Goal: Task Accomplishment & Management: Use online tool/utility

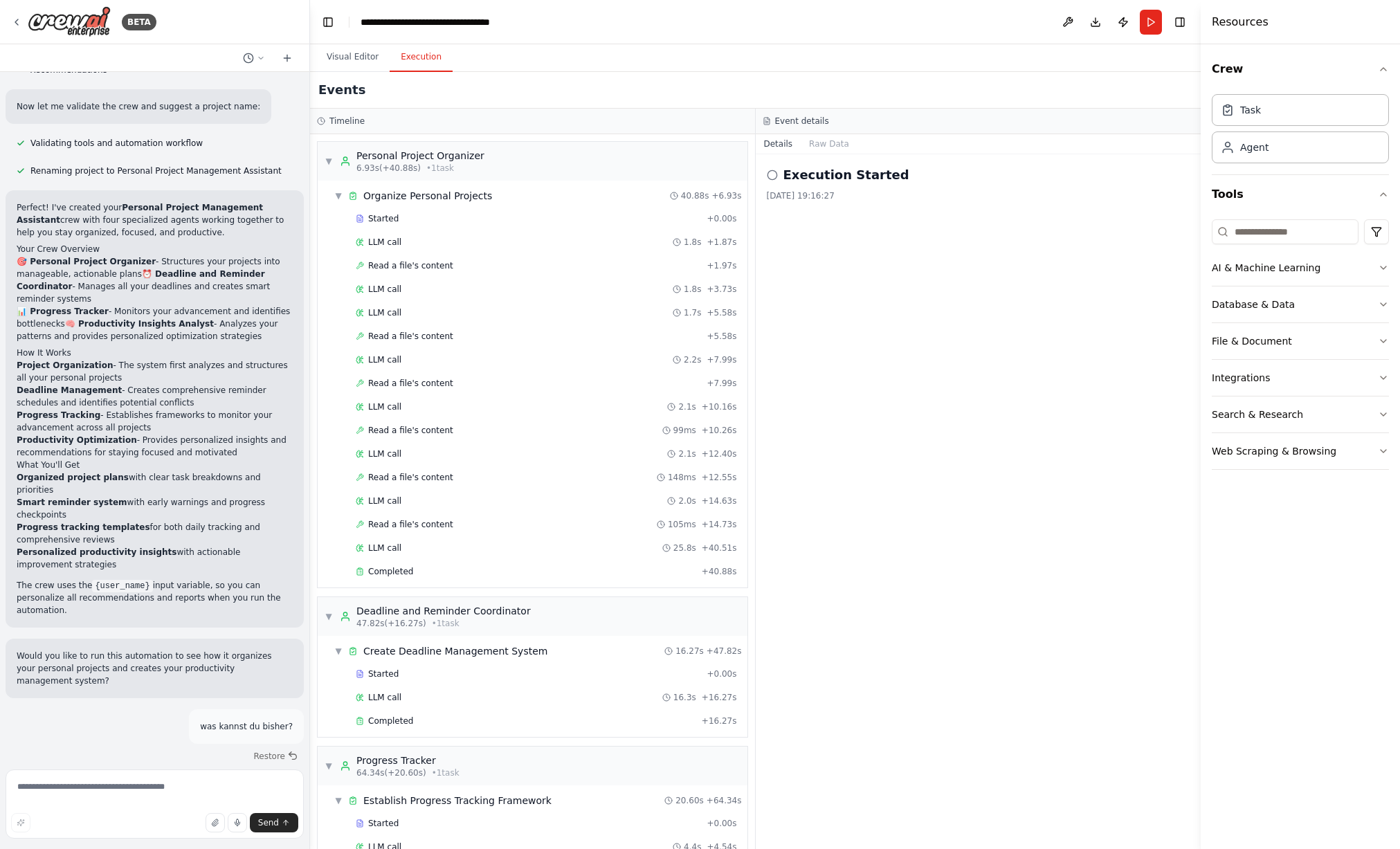
scroll to position [535, 0]
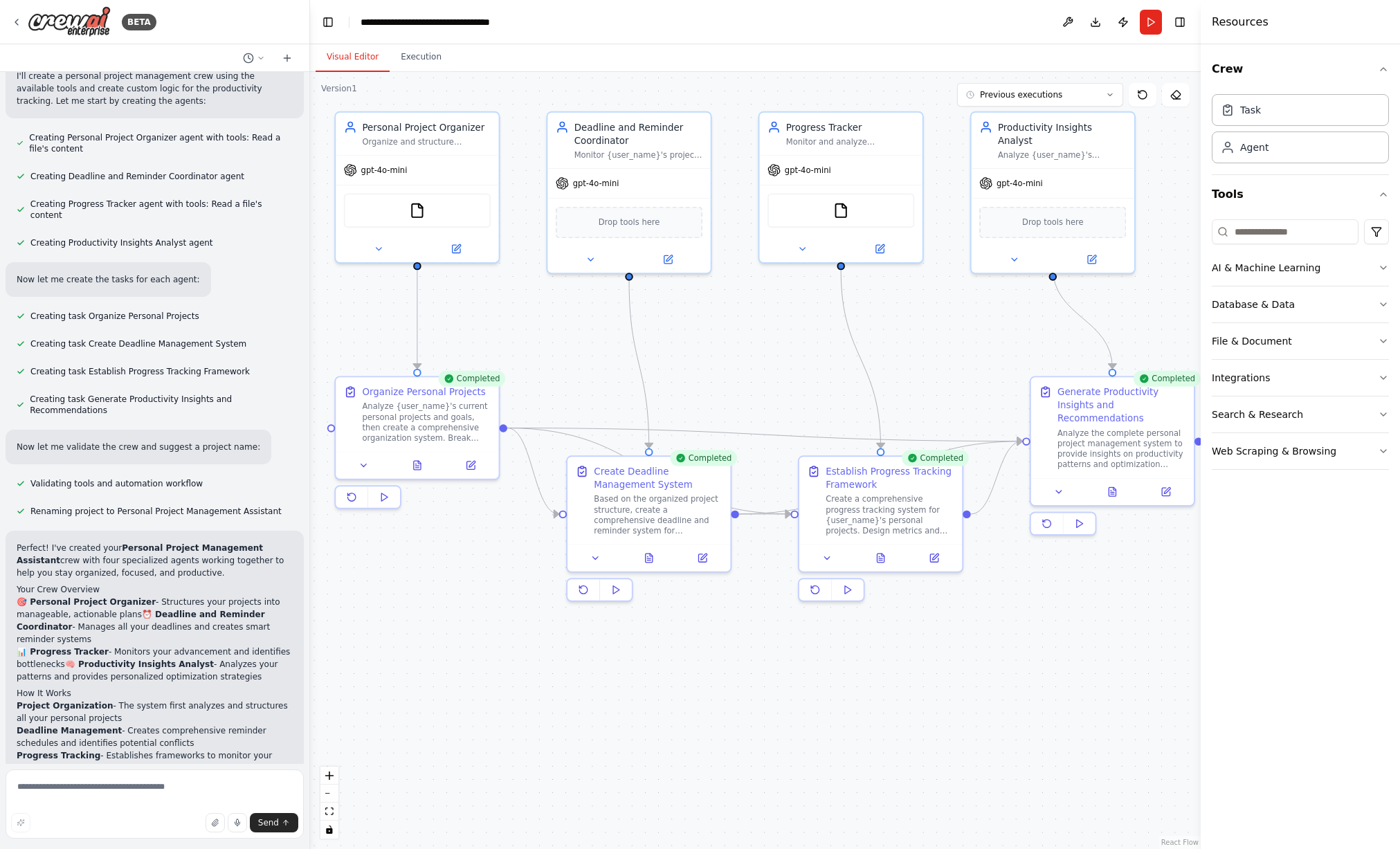
click at [333, 68] on button "Visual Editor" at bounding box center [353, 58] width 74 height 29
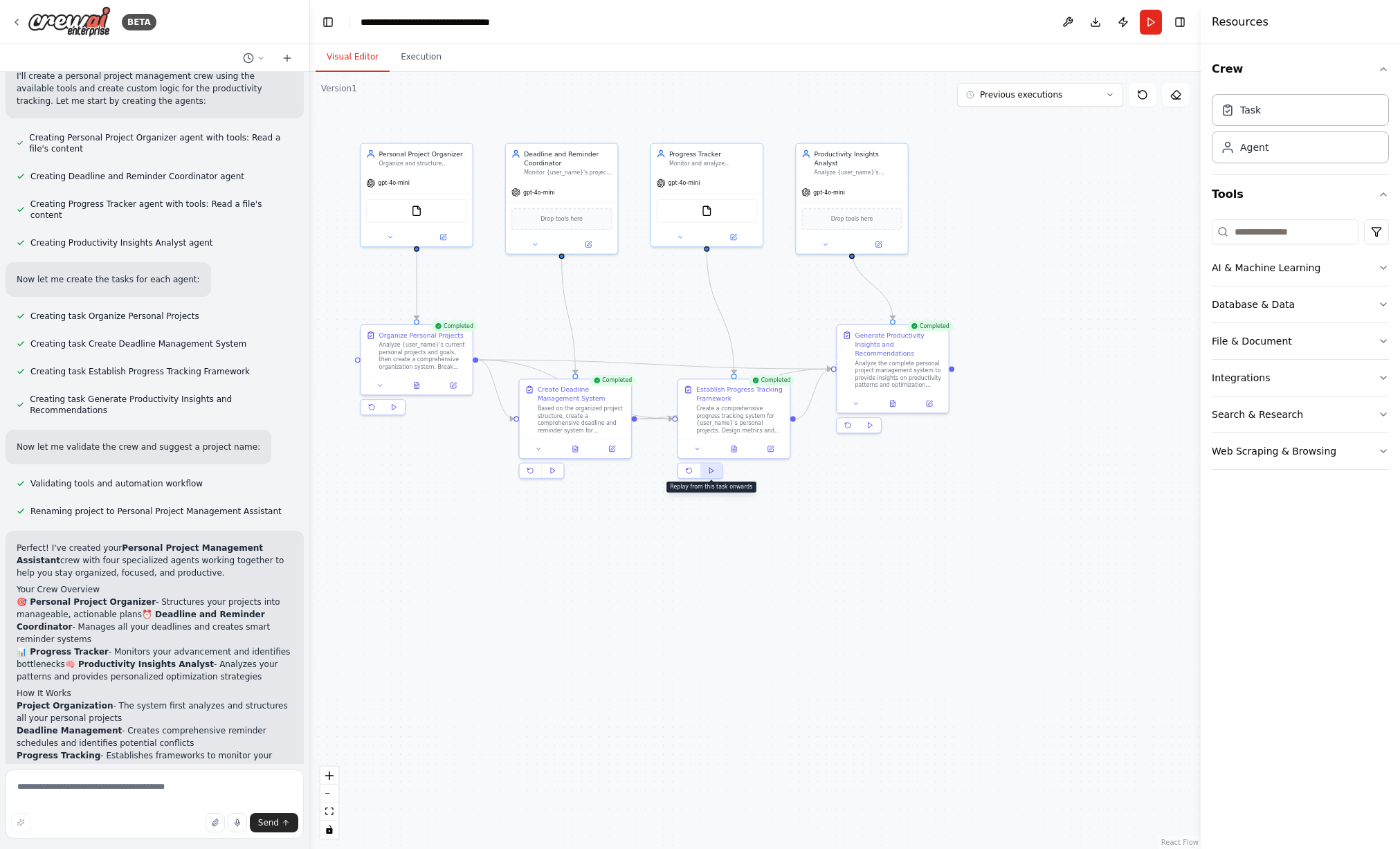
click at [708, 471] on icon at bounding box center [712, 471] width 7 height 7
click at [851, 501] on div ".deletable-edge-delete-btn { width: 20px; height: 20px; border: 0px solid #ffff…" at bounding box center [755, 460] width 891 height 777
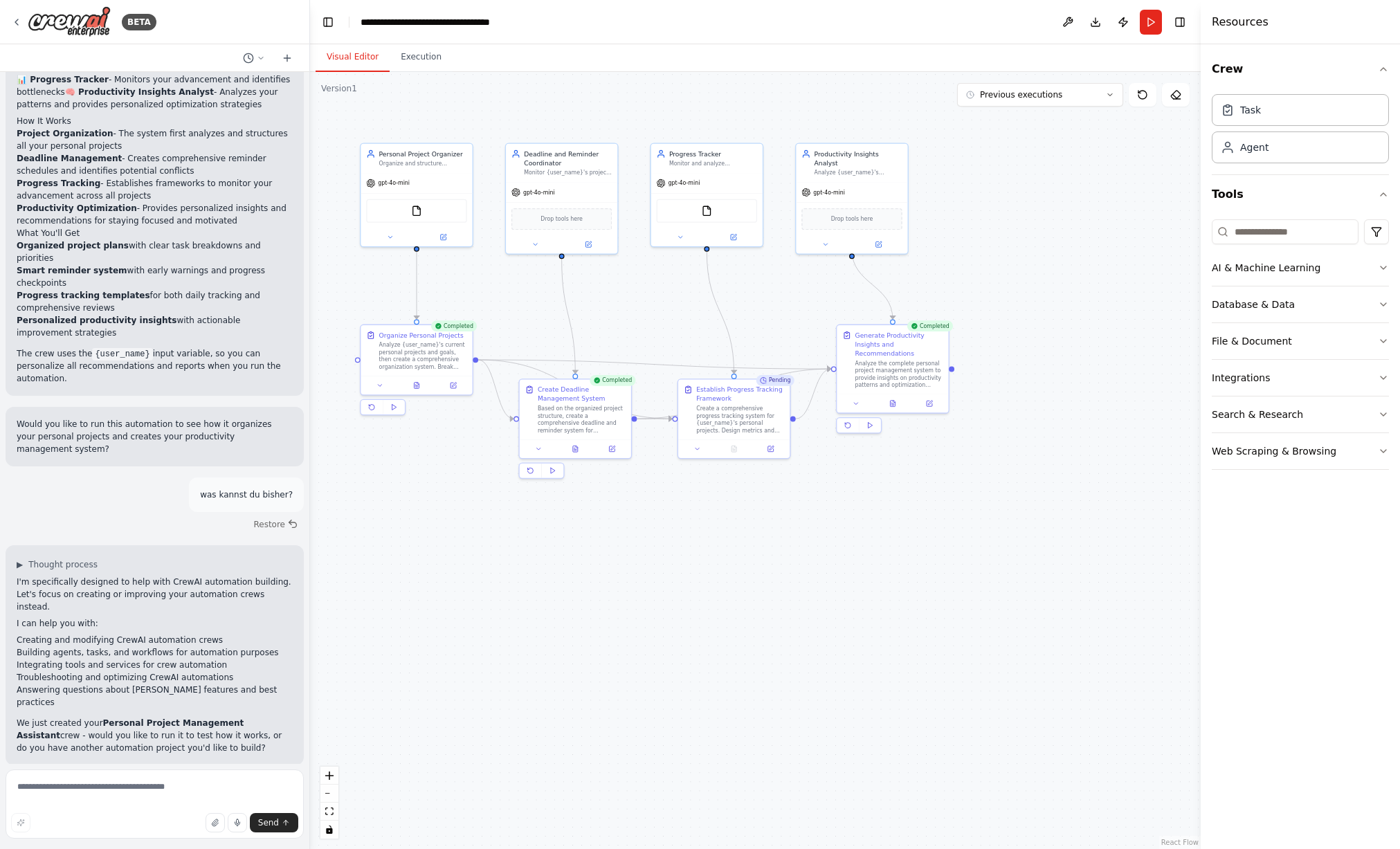
scroll to position [1469, 0]
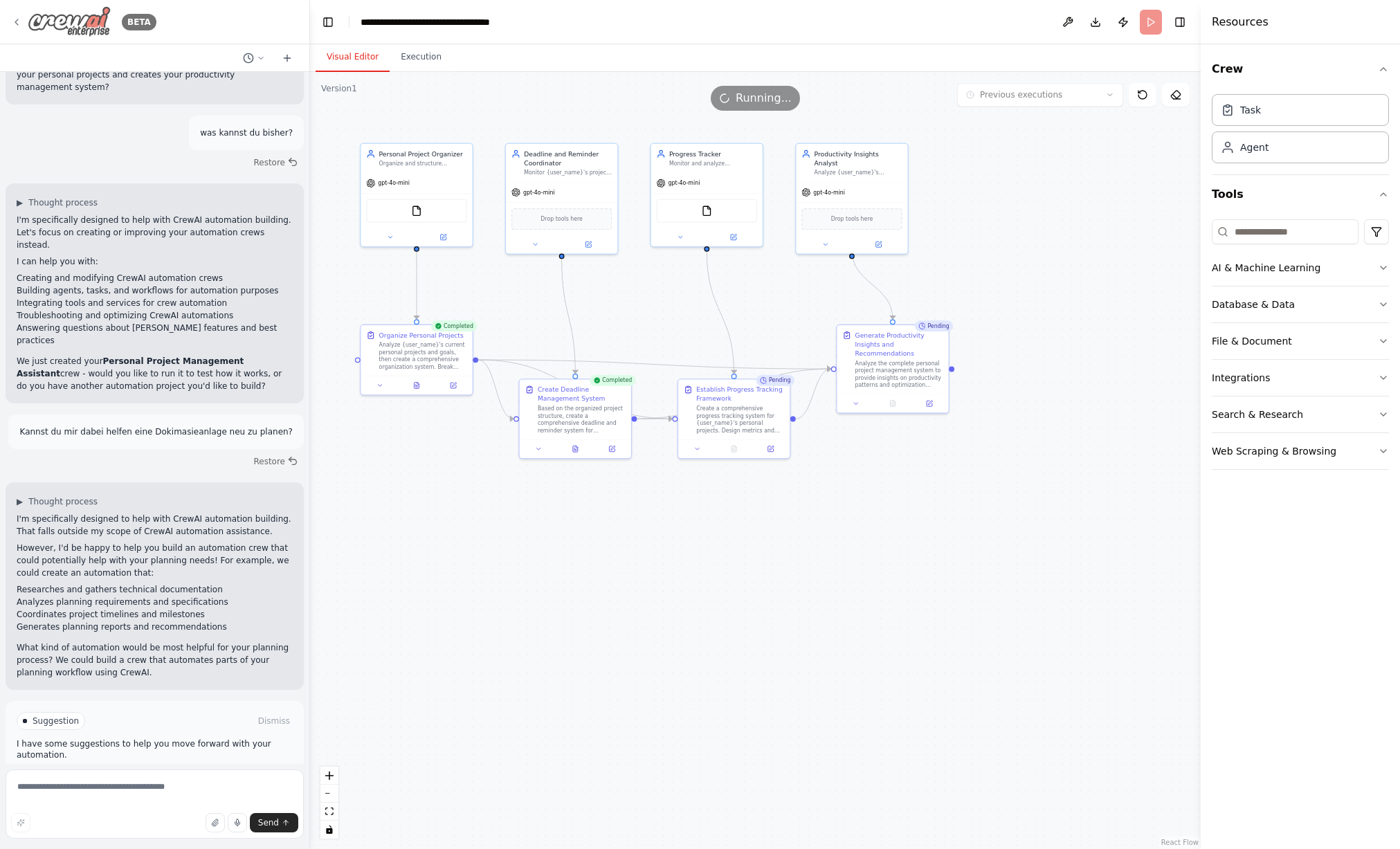
click at [25, 17] on div "BETA" at bounding box center [84, 21] width 146 height 31
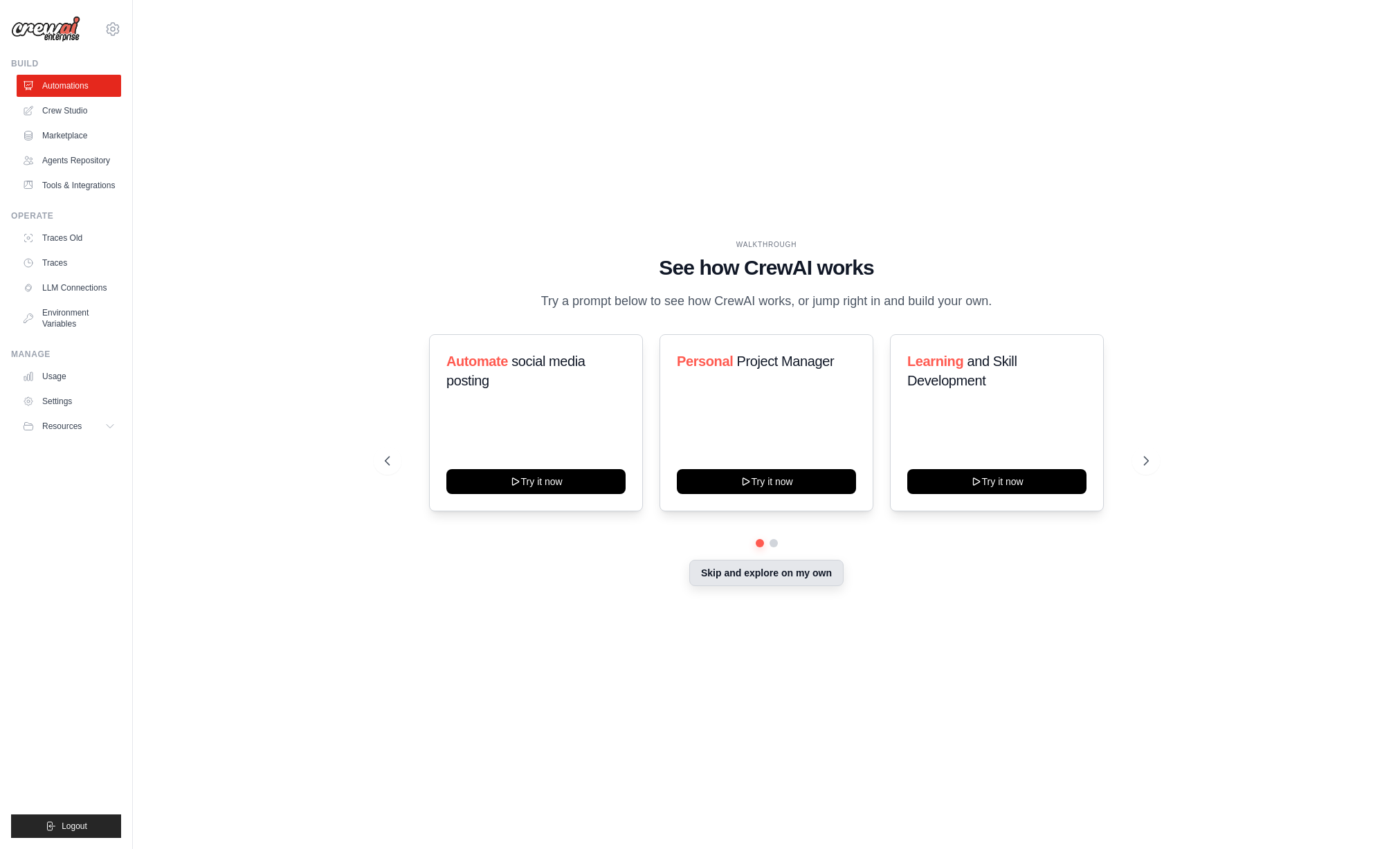
click at [776, 572] on button "Skip and explore on my own" at bounding box center [767, 573] width 154 height 26
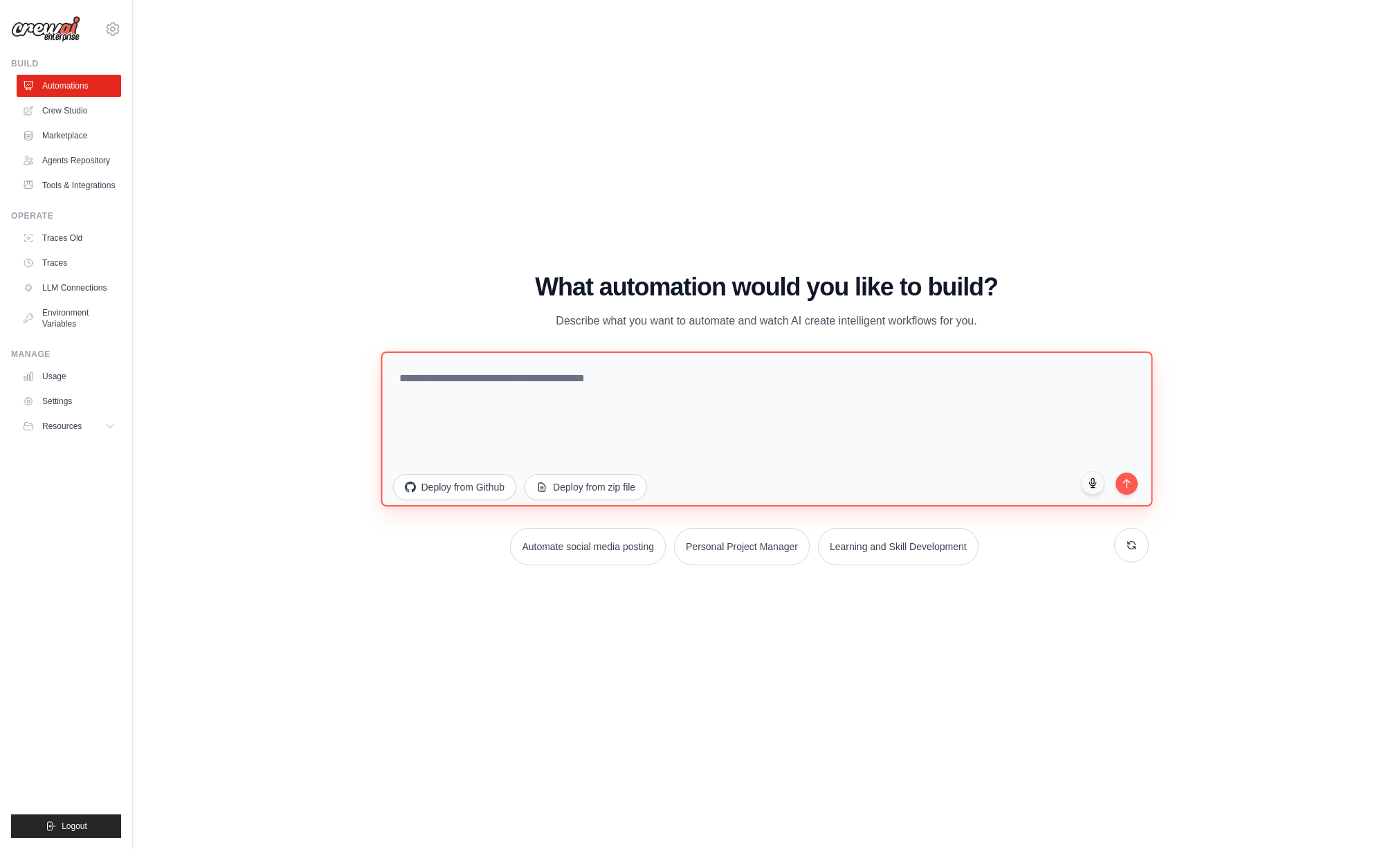
click at [515, 403] on textarea at bounding box center [767, 428] width 772 height 155
drag, startPoint x: 594, startPoint y: 423, endPoint x: 588, endPoint y: 416, distance: 9.2
click at [592, 420] on textarea at bounding box center [767, 428] width 772 height 155
click at [576, 400] on textarea at bounding box center [767, 428] width 772 height 155
type textarea "*"
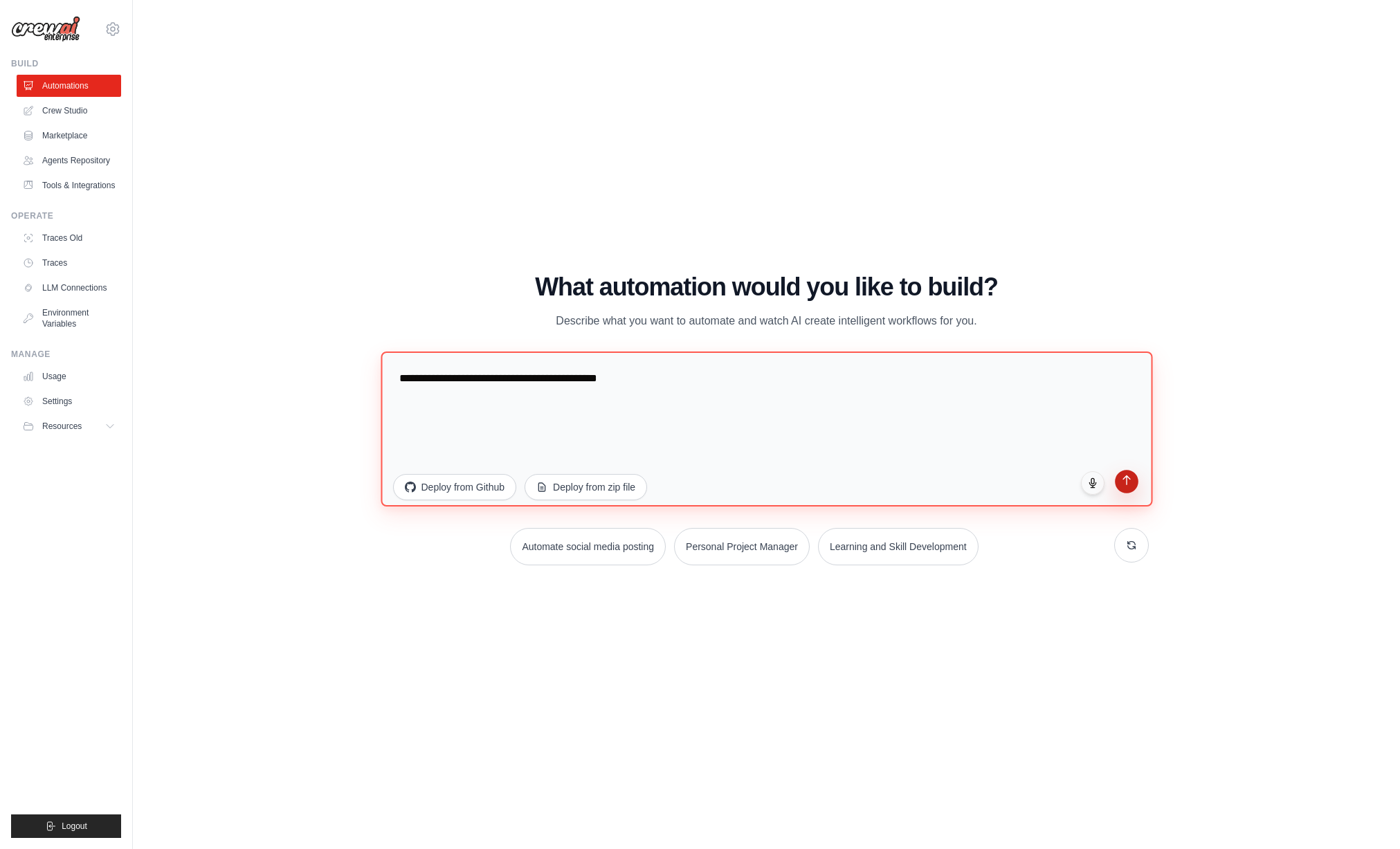
type textarea "**********"
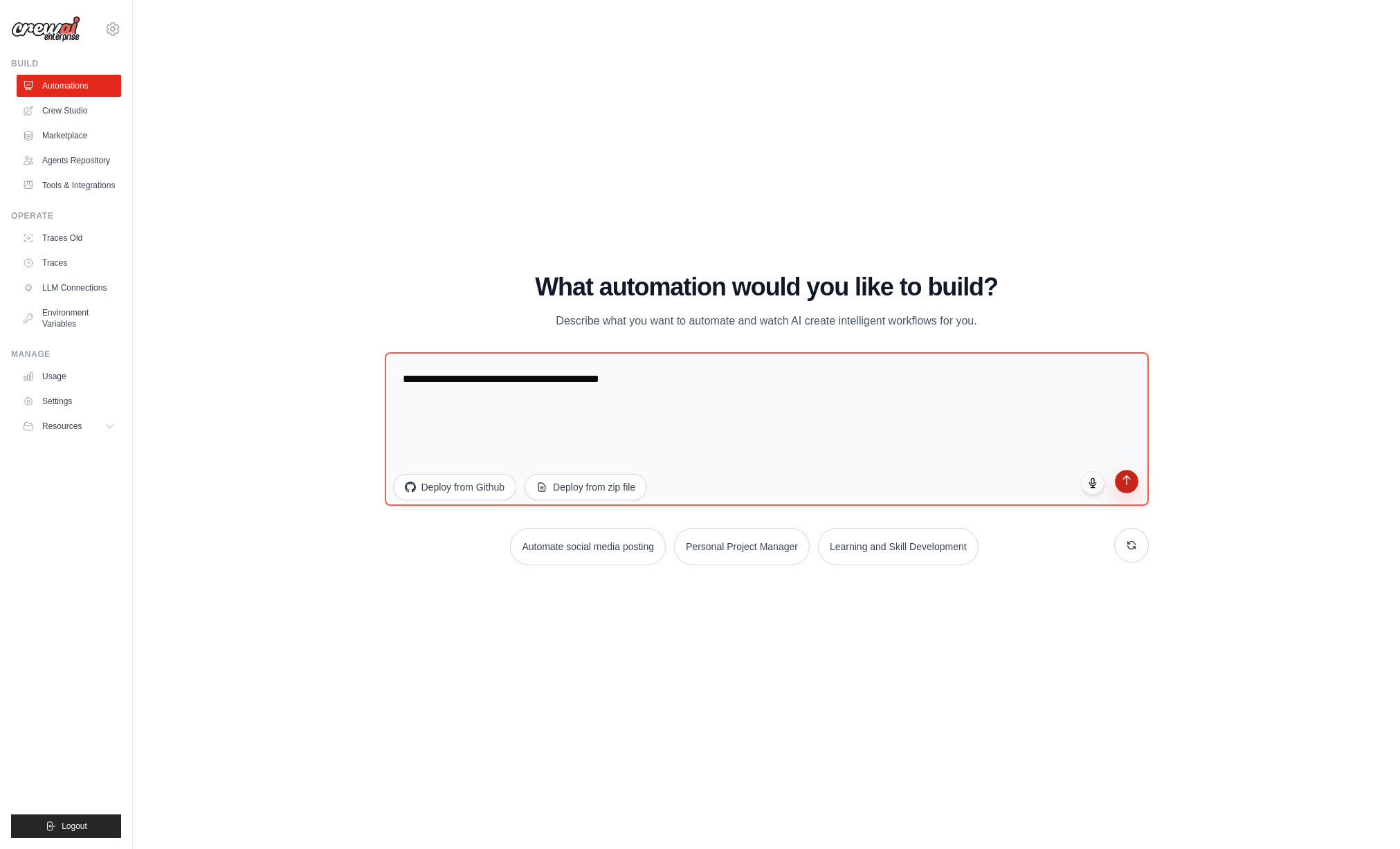
click at [1125, 477] on icon "submit" at bounding box center [1127, 480] width 12 height 12
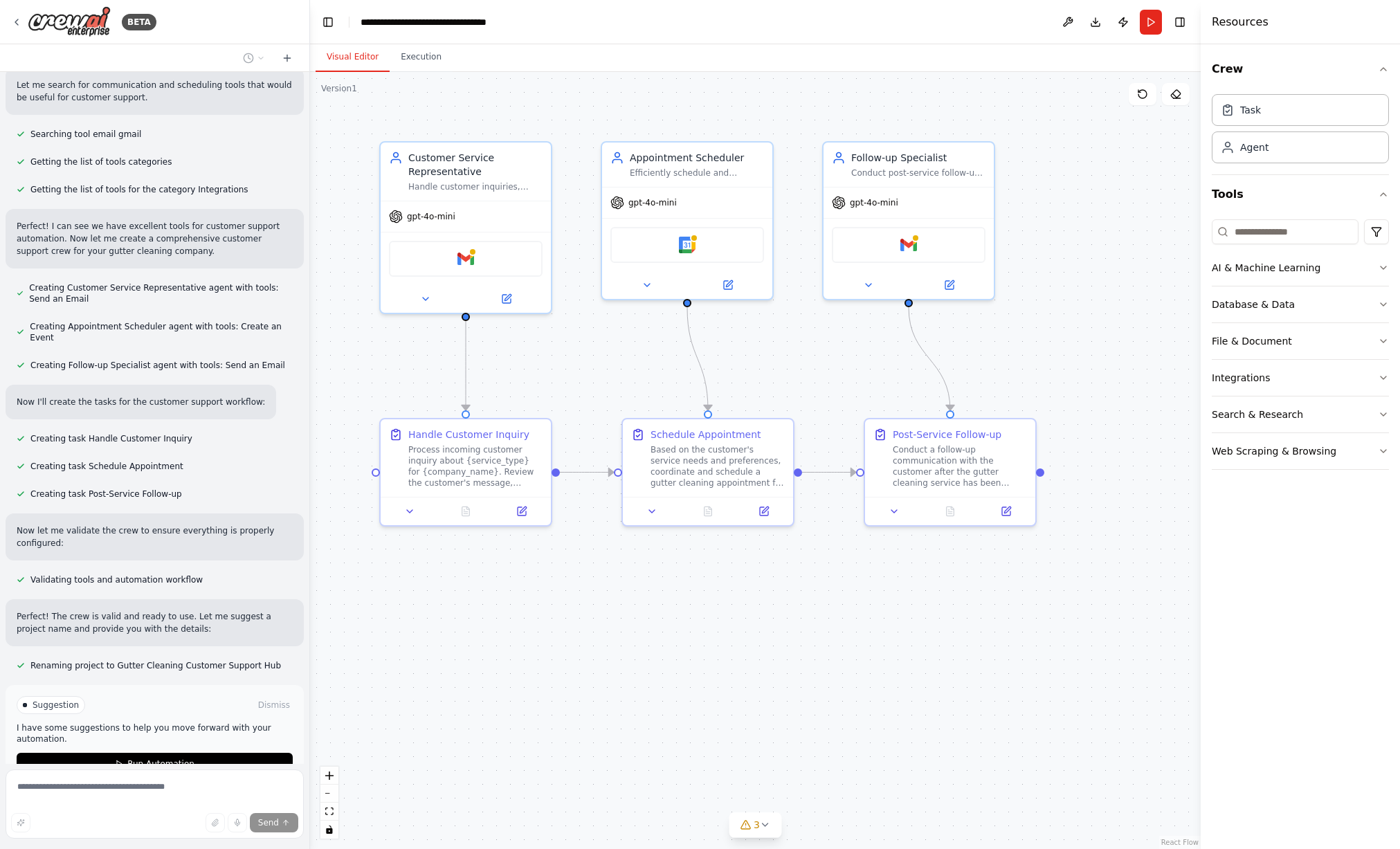
scroll to position [211, 0]
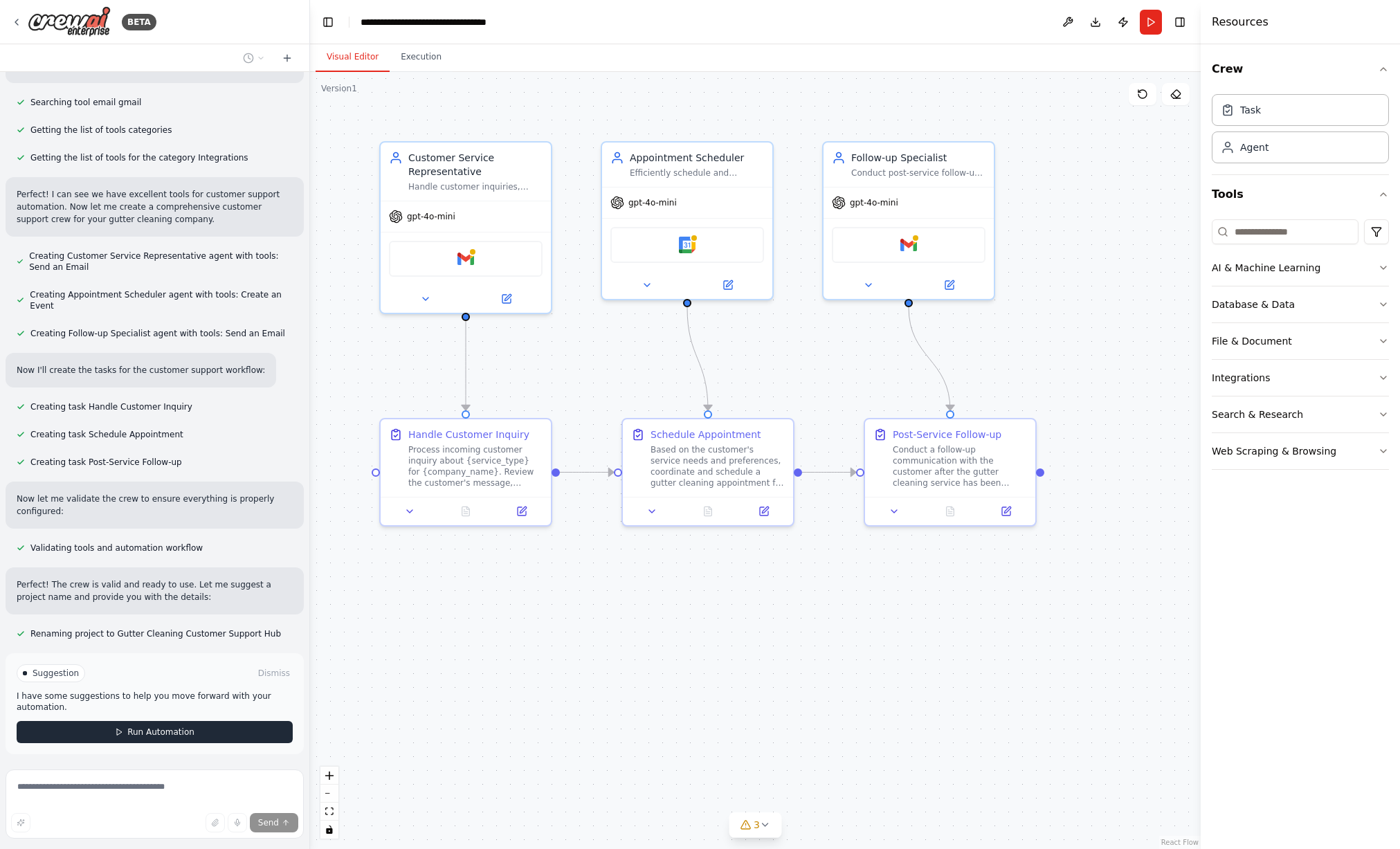
click at [188, 730] on button "Run Automation" at bounding box center [155, 732] width 276 height 22
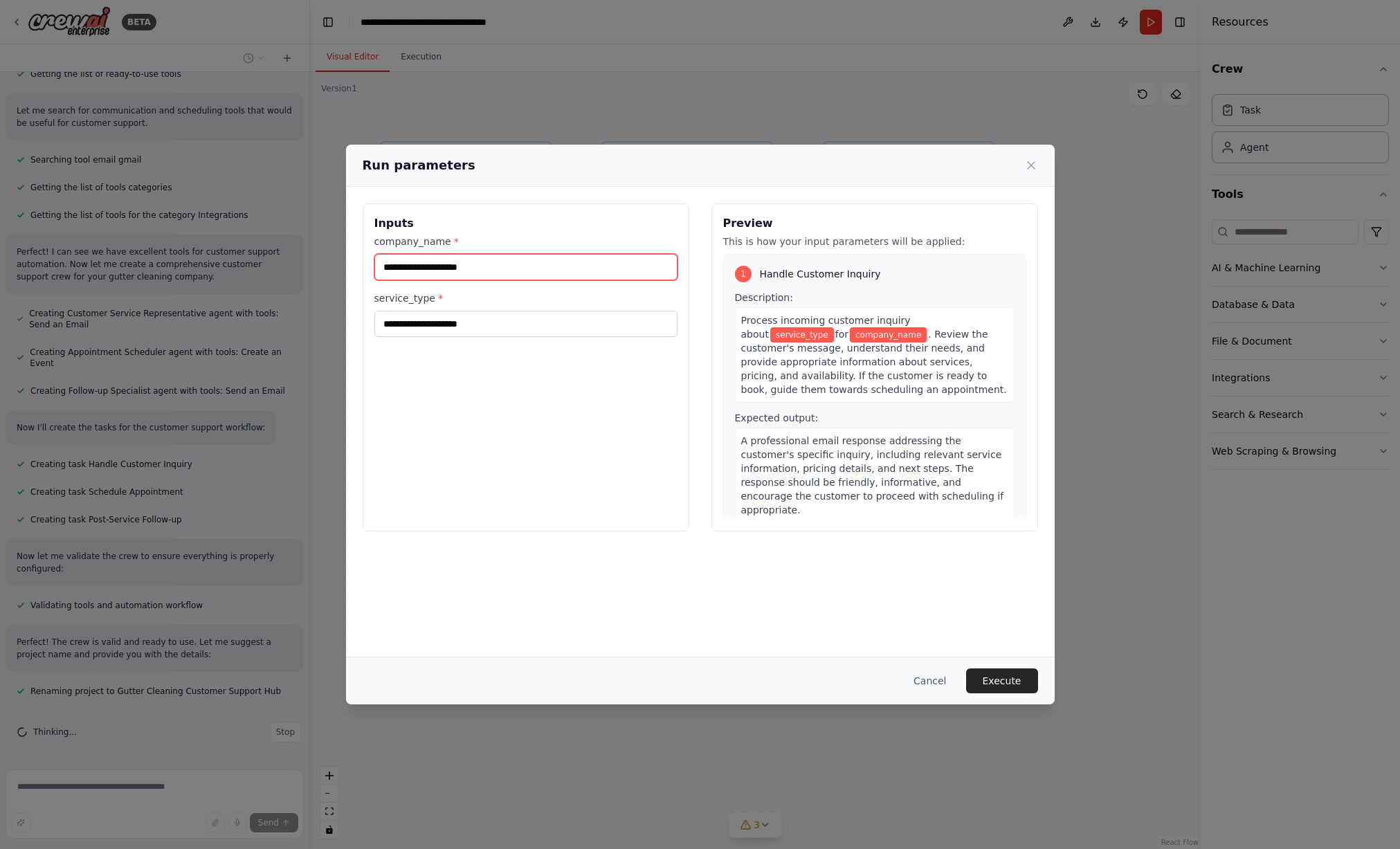
click at [473, 264] on input "company_name *" at bounding box center [526, 267] width 303 height 26
type input "*********"
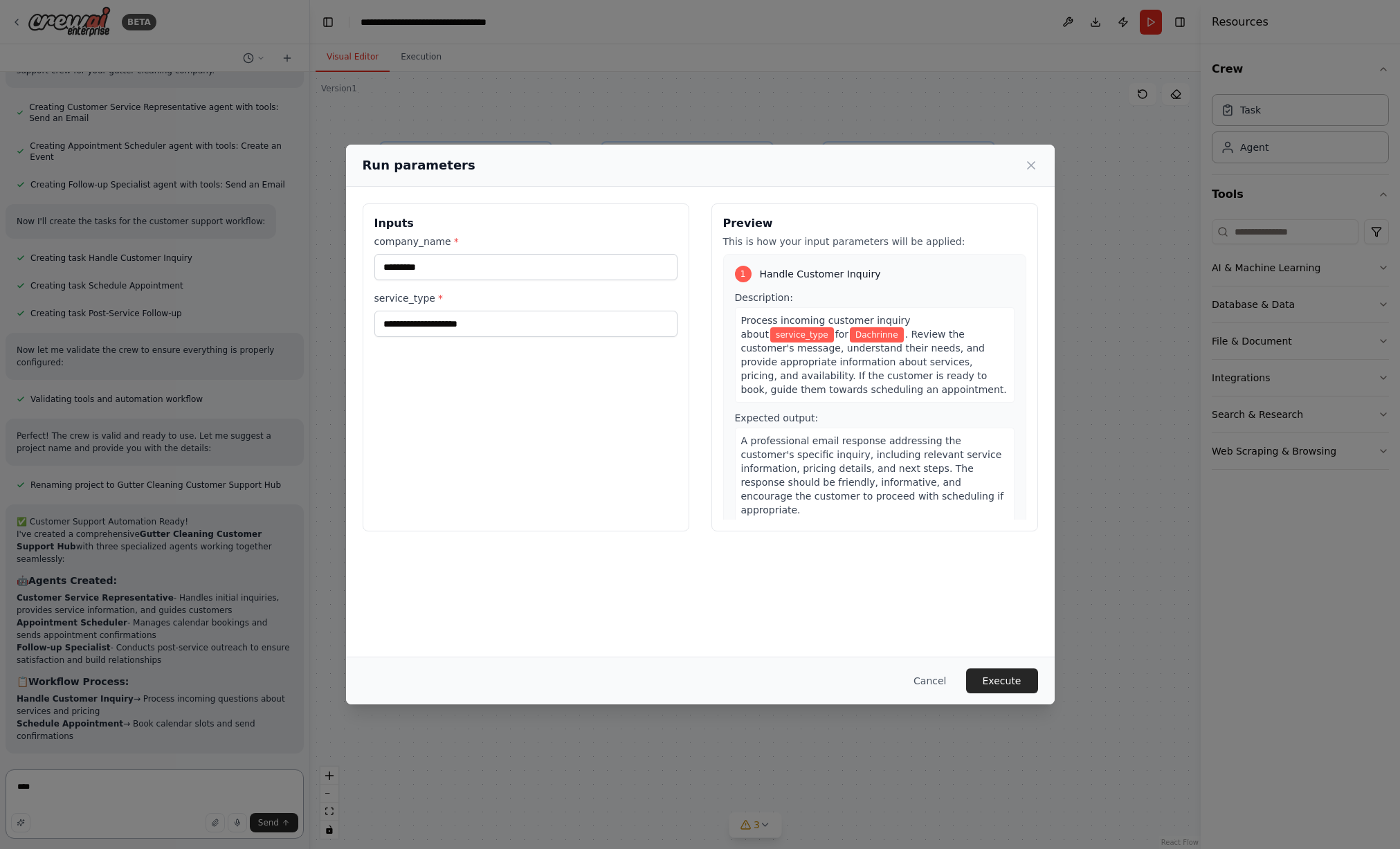
type textarea "****"
drag, startPoint x: 450, startPoint y: 241, endPoint x: 451, endPoint y: 250, distance: 9.1
click at [451, 250] on div "company_name * *********" at bounding box center [526, 257] width 303 height 46
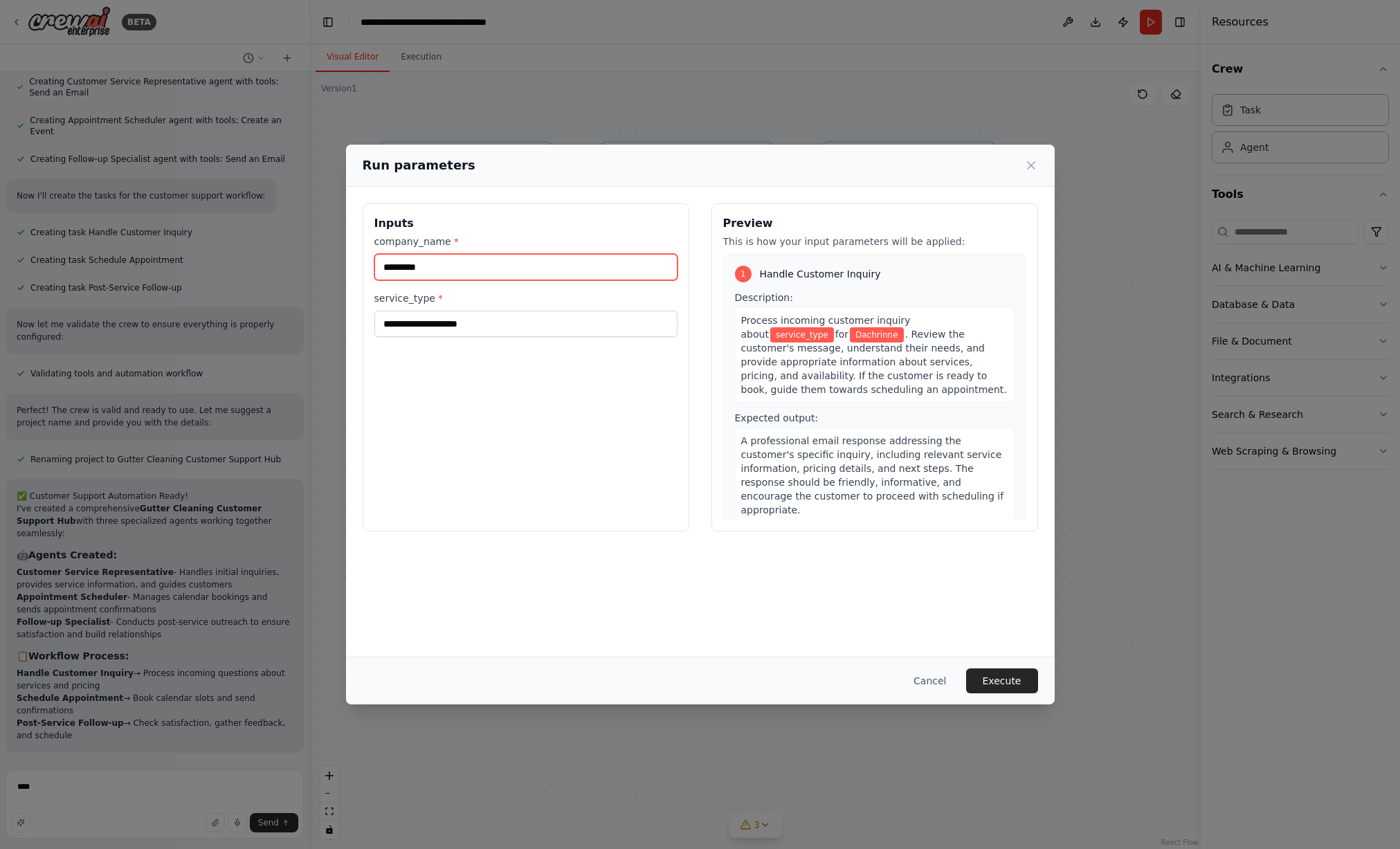
click at [454, 258] on input "*********" at bounding box center [526, 267] width 303 height 26
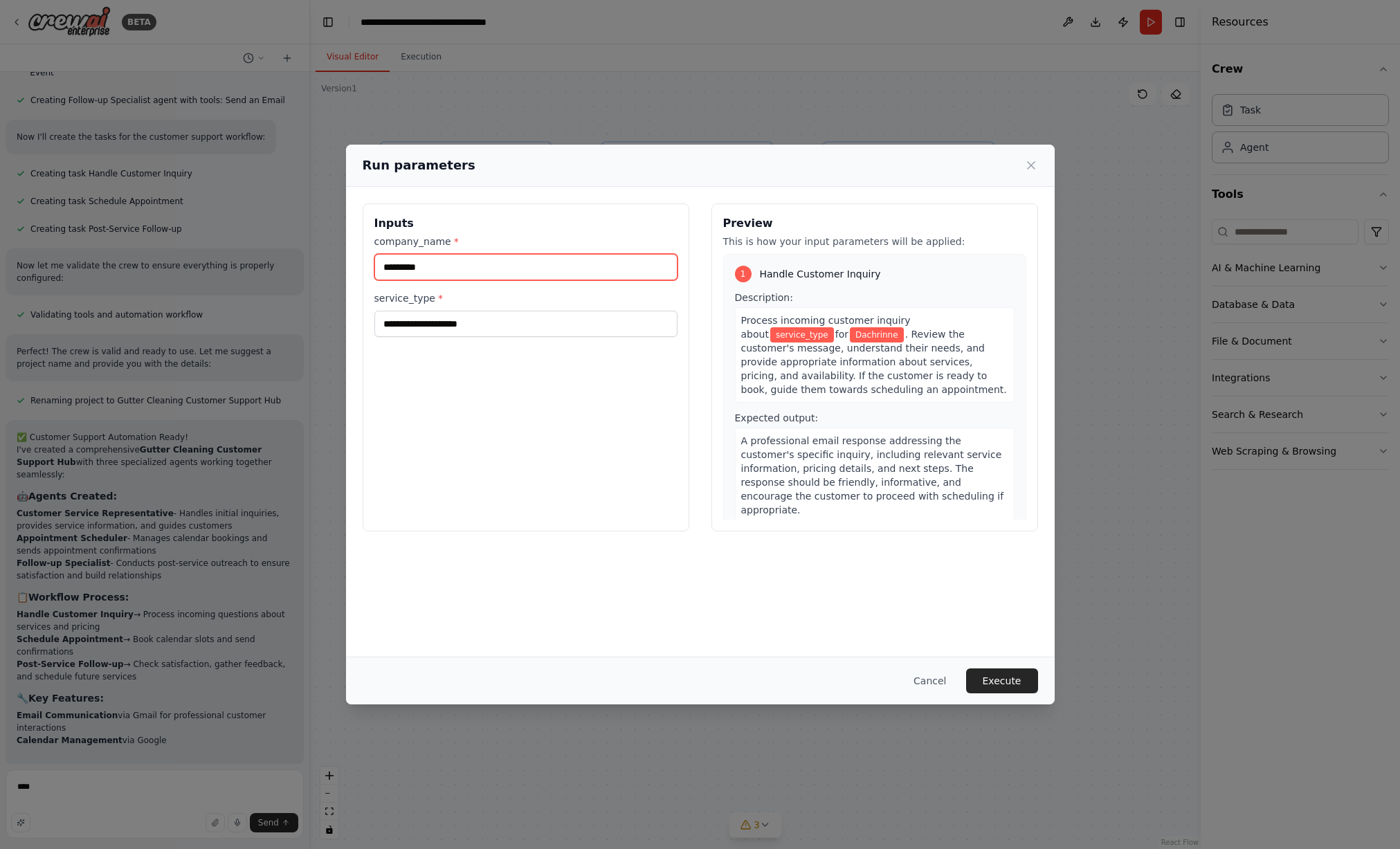
click at [454, 264] on input "*********" at bounding box center [526, 267] width 303 height 26
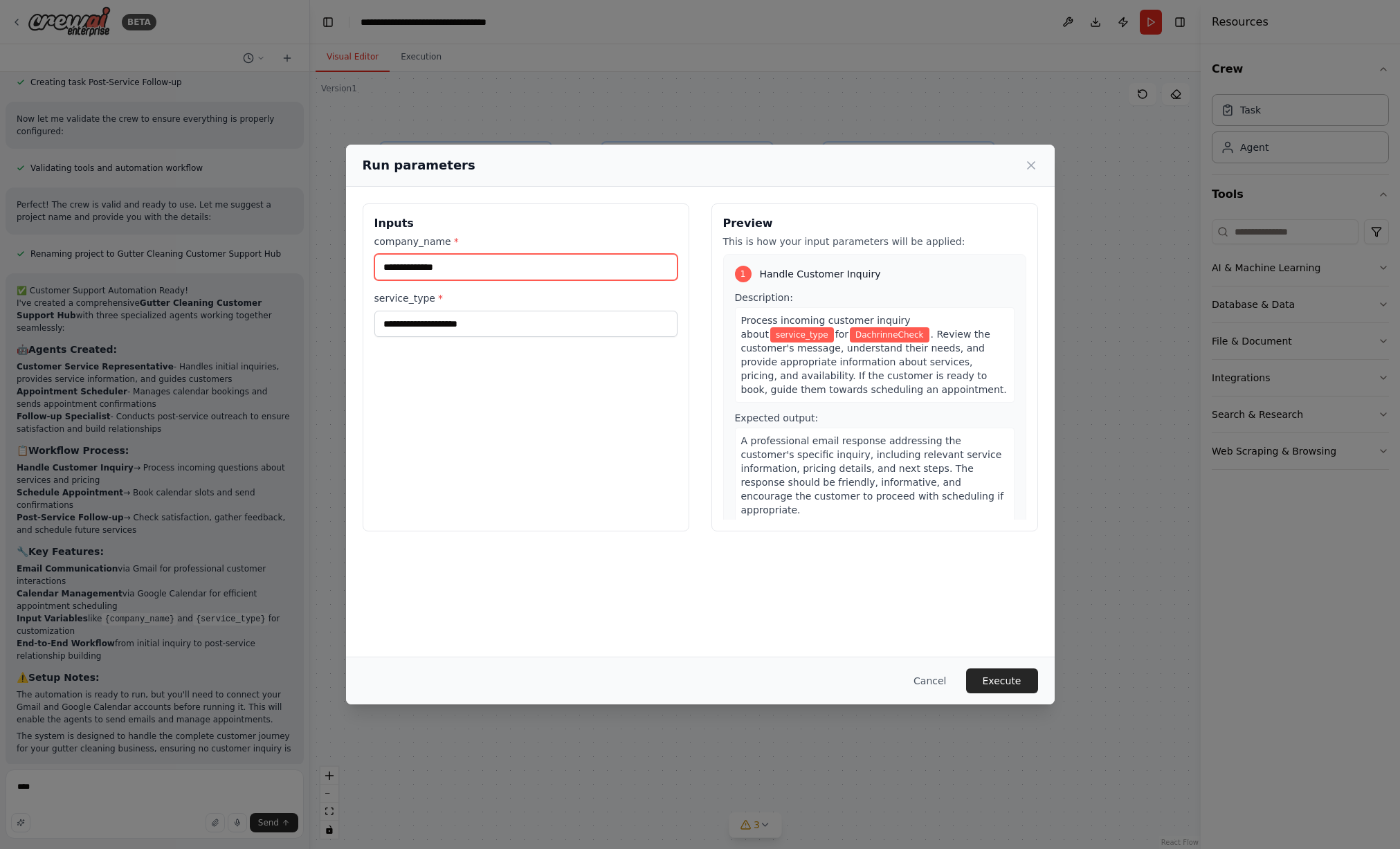
scroll to position [603, 0]
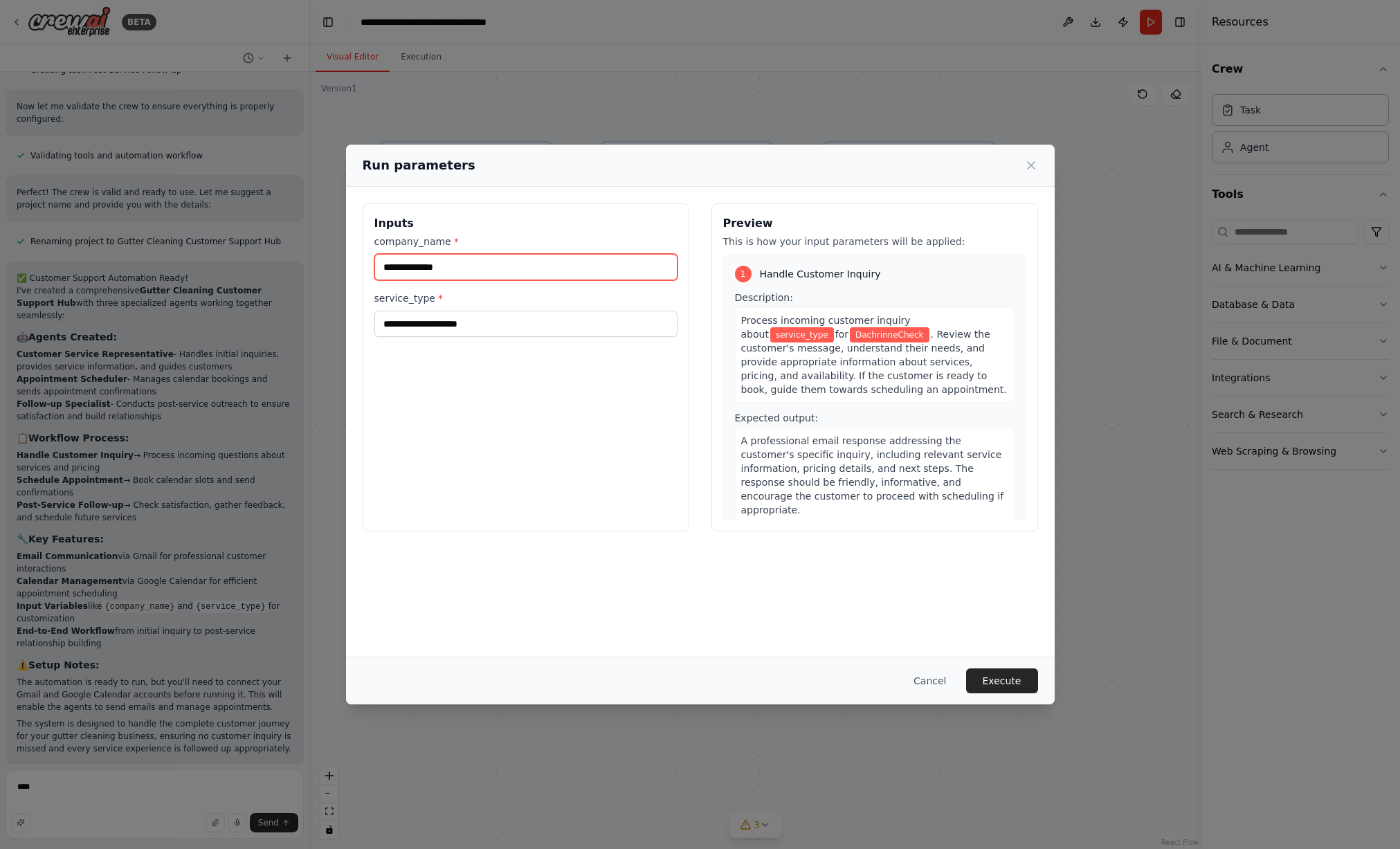
type input "**********"
click at [455, 317] on input "service_type *" at bounding box center [526, 323] width 303 height 26
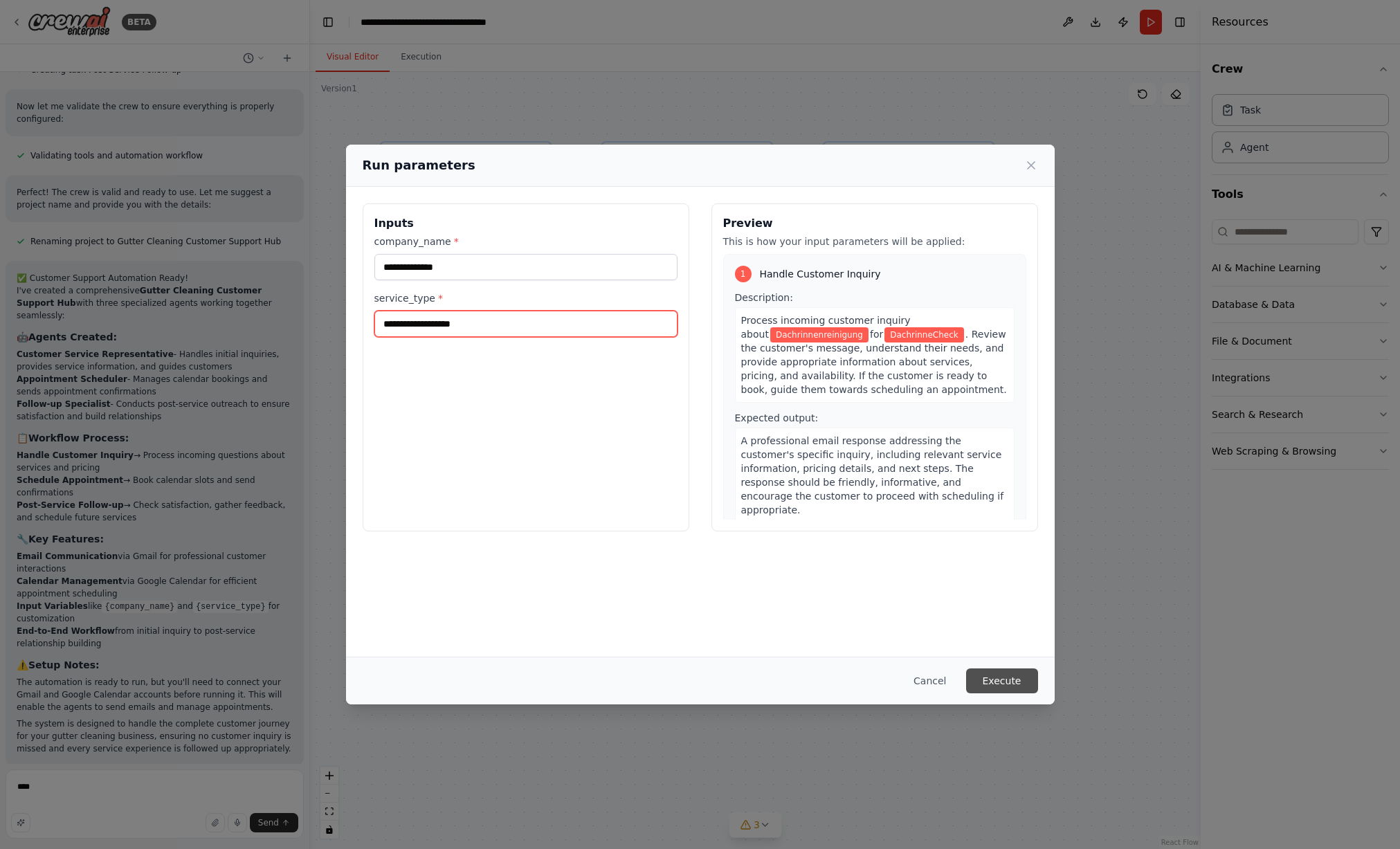
type input "**********"
click at [1021, 683] on button "Execute" at bounding box center [1002, 681] width 72 height 25
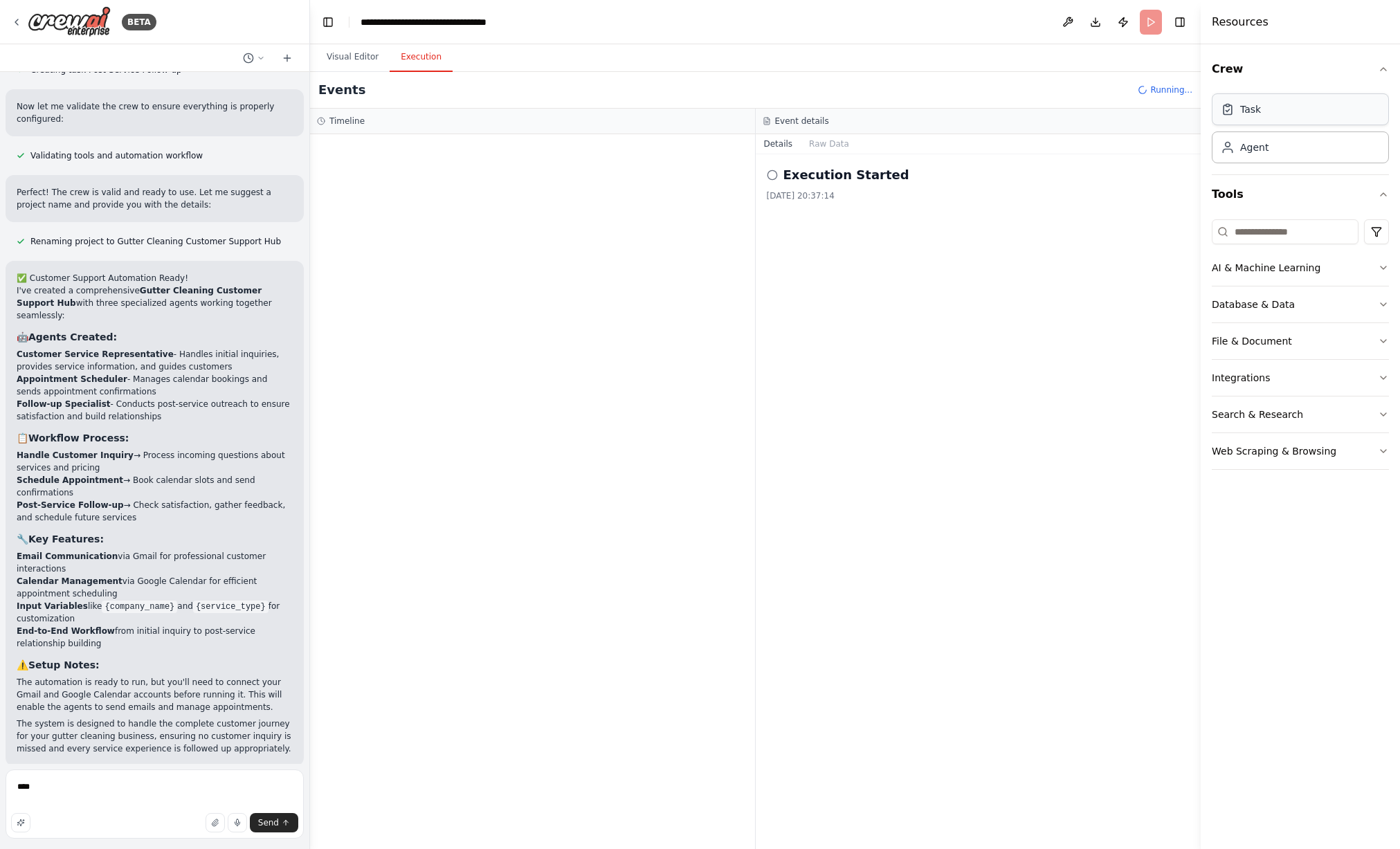
click at [1242, 108] on div "Task" at bounding box center [1251, 109] width 21 height 14
click at [454, 195] on span "Handle Customer Inquiry" at bounding box center [423, 196] width 121 height 14
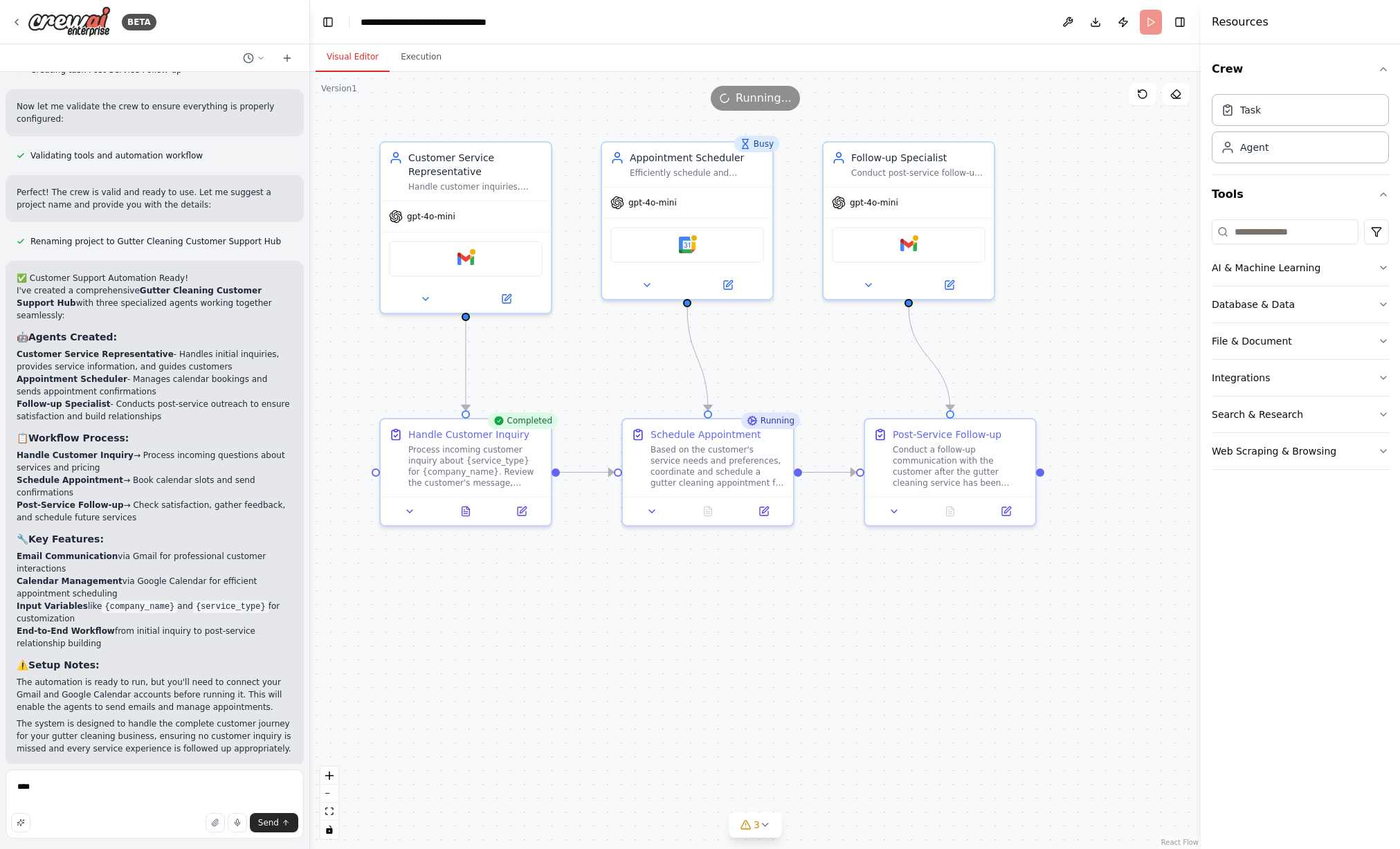
click at [363, 69] on button "Visual Editor" at bounding box center [353, 58] width 74 height 29
click at [416, 69] on button "Execution" at bounding box center [421, 58] width 63 height 29
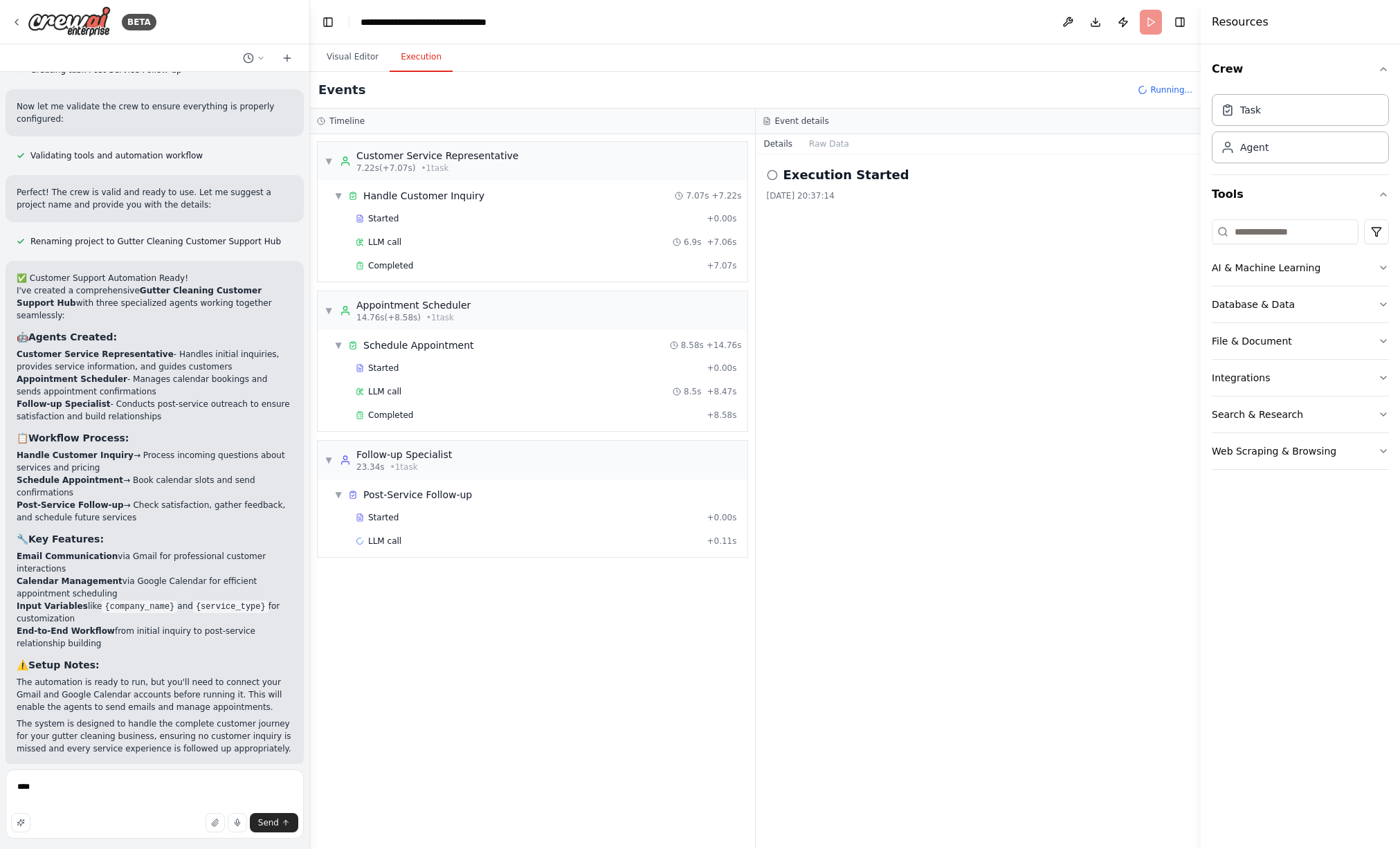
click at [823, 154] on div "Details Raw Data" at bounding box center [978, 145] width 446 height 20
click at [825, 150] on button "Raw Data" at bounding box center [829, 144] width 57 height 19
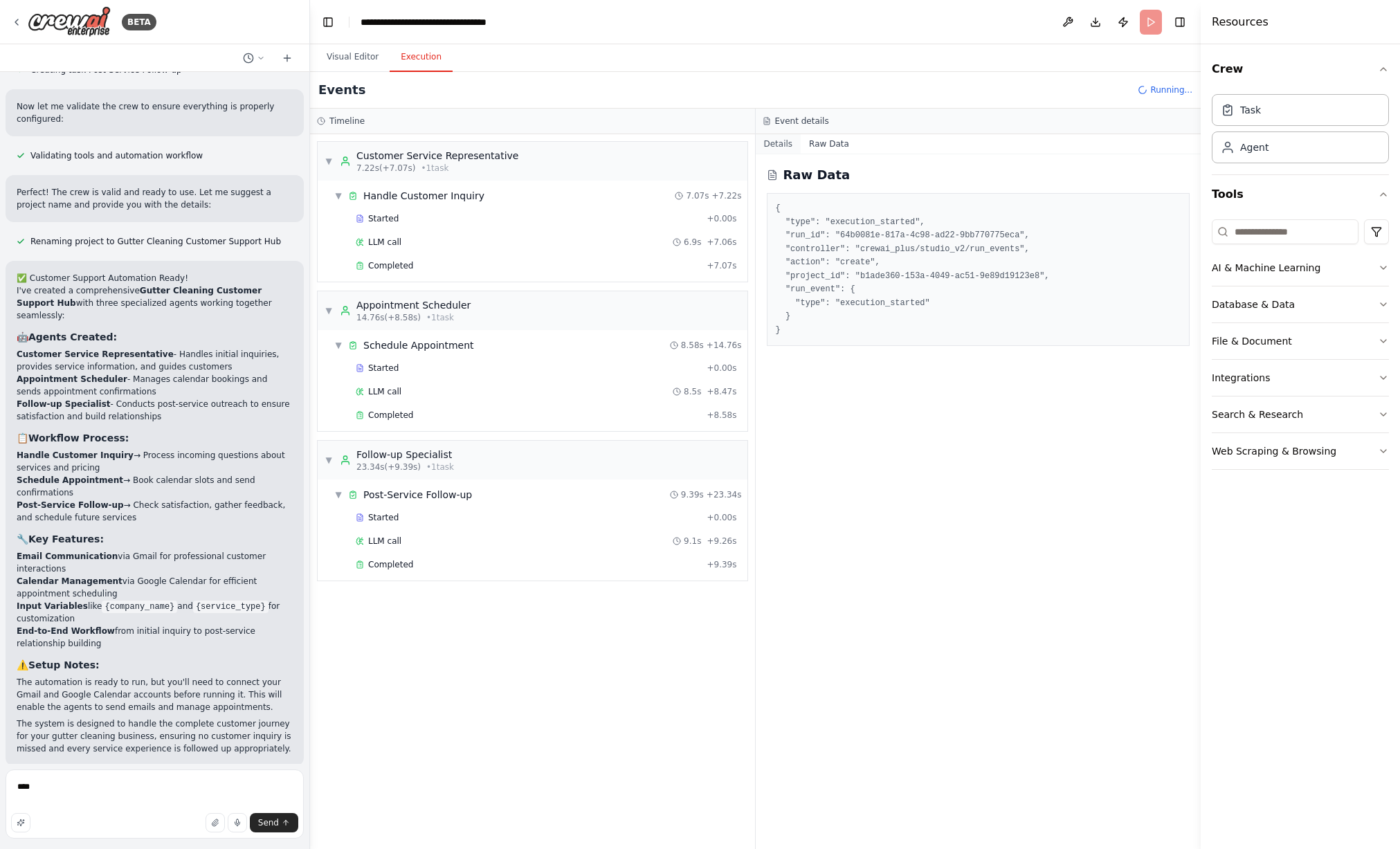
click at [780, 150] on button "Details" at bounding box center [779, 144] width 46 height 19
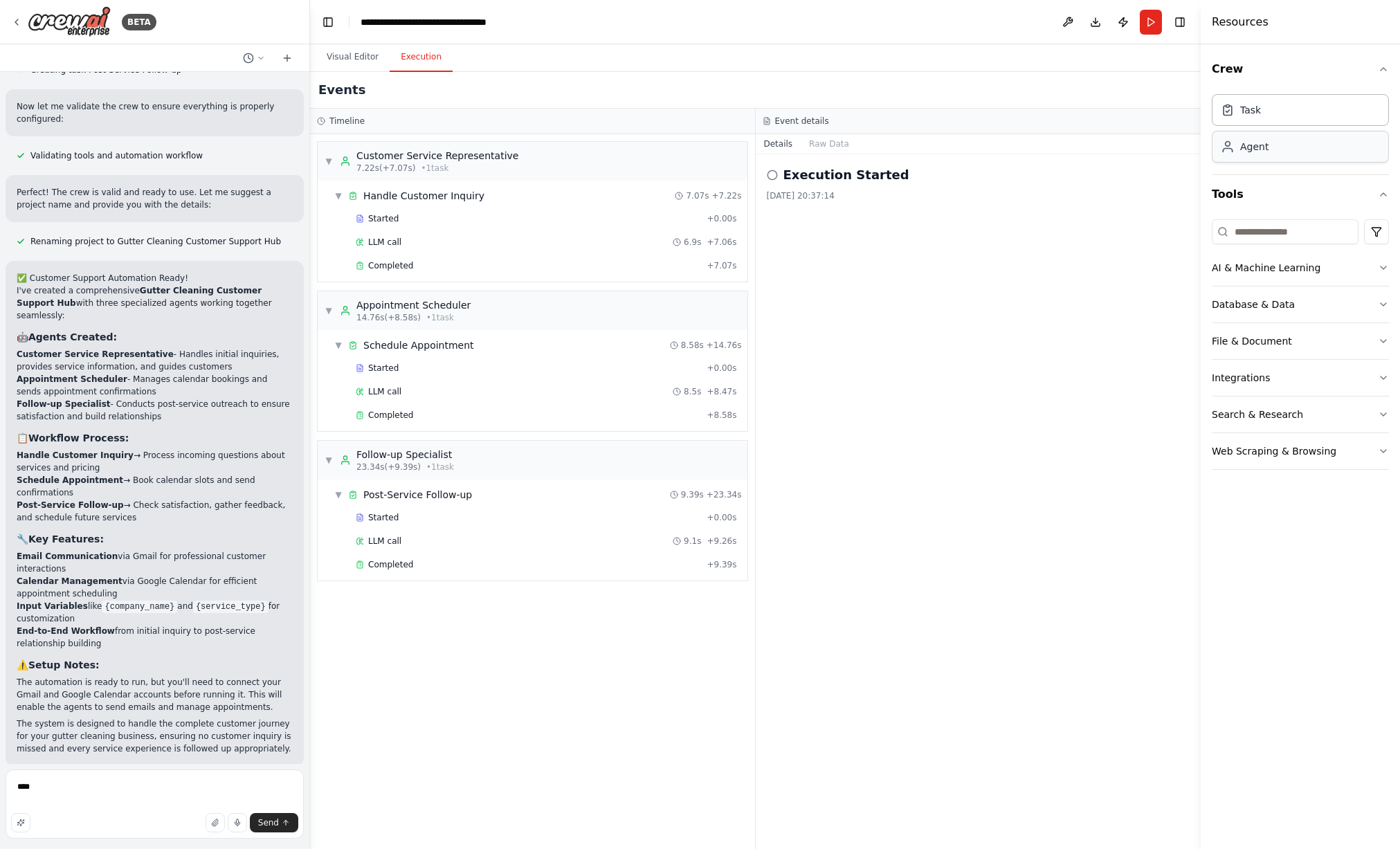
click at [1237, 156] on div "Agent" at bounding box center [1300, 147] width 177 height 32
click at [1123, 25] on button "Publish" at bounding box center [1123, 21] width 22 height 25
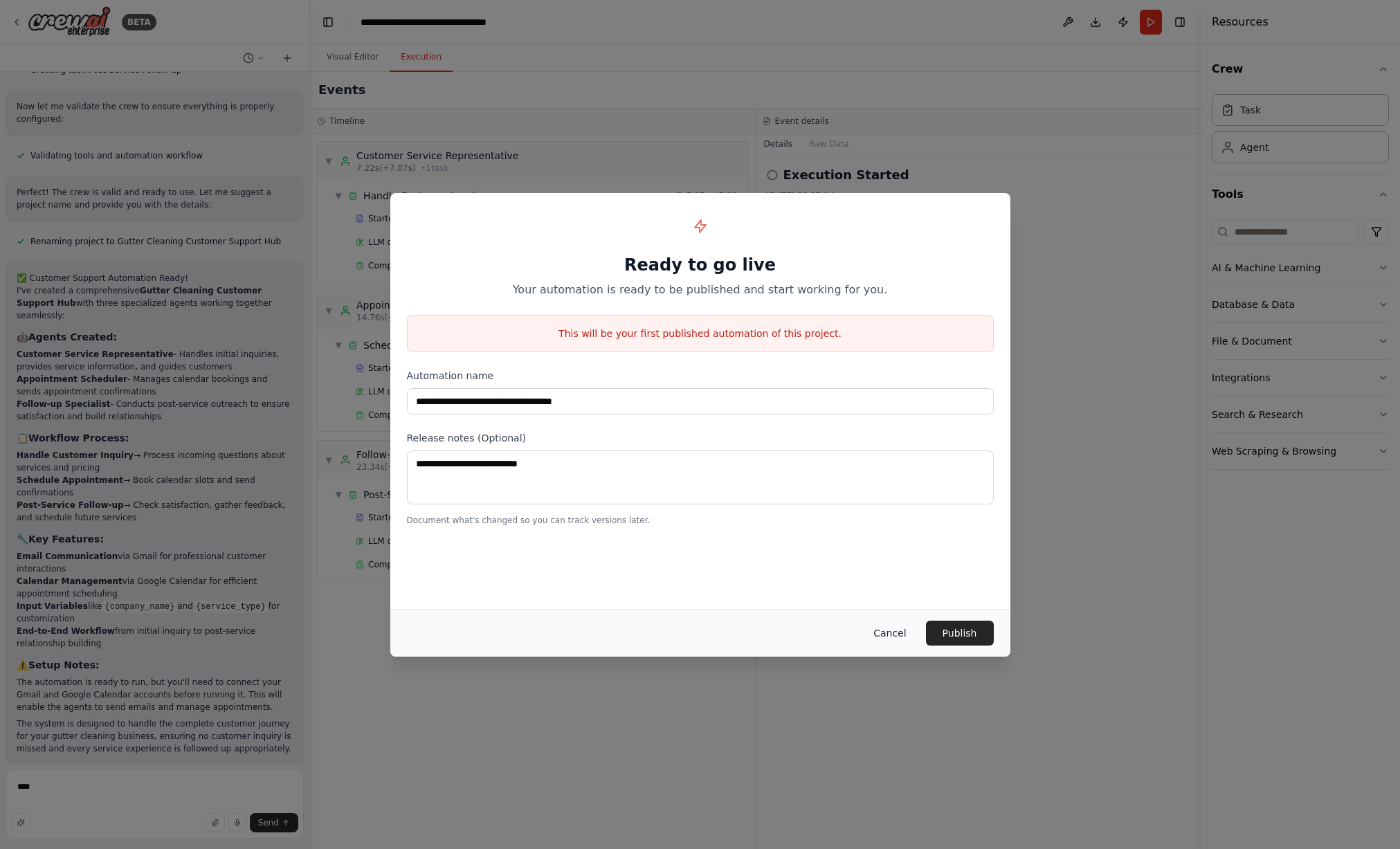
click at [888, 626] on button "Cancel" at bounding box center [890, 633] width 55 height 25
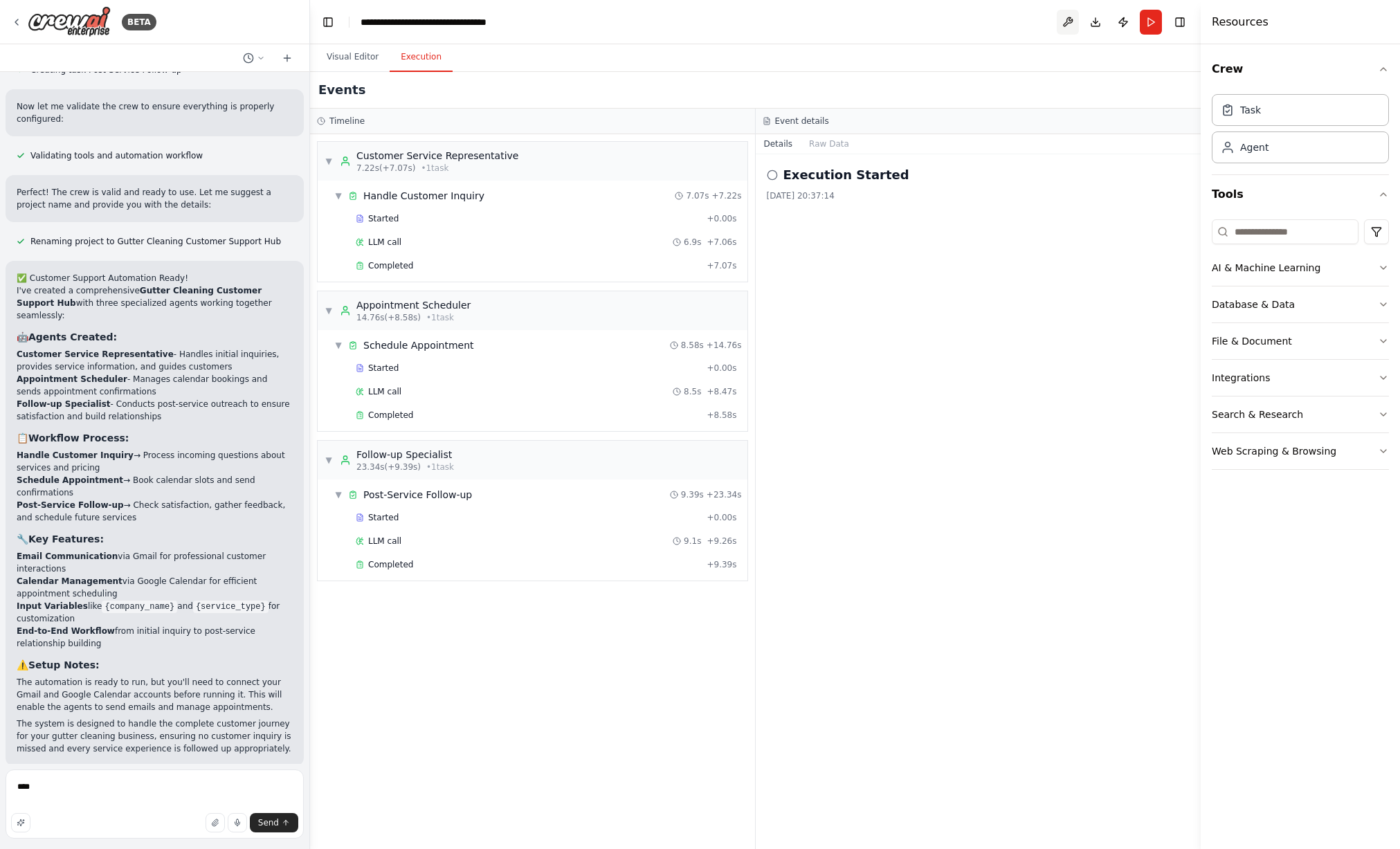
click at [1068, 21] on button at bounding box center [1068, 21] width 22 height 25
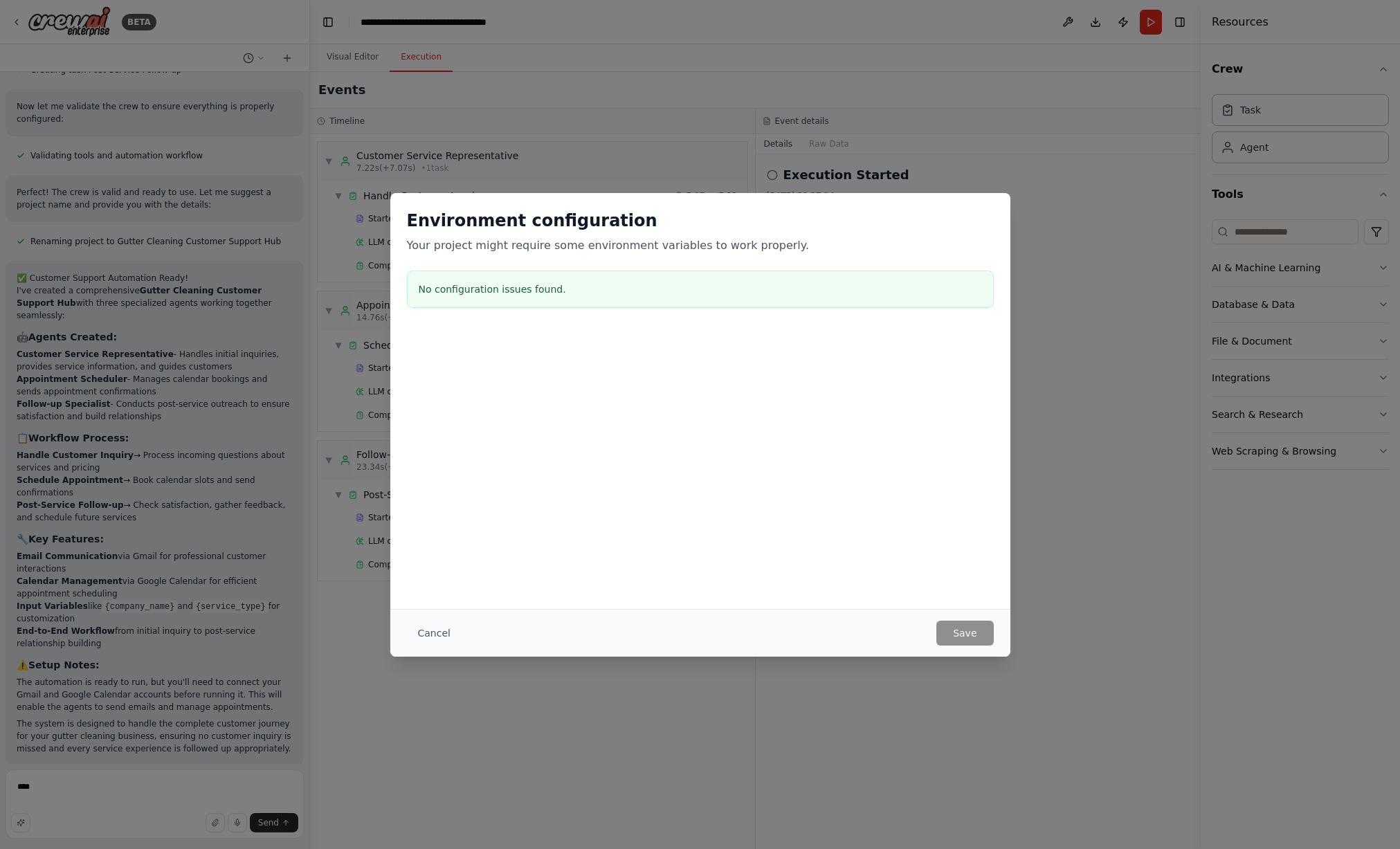
drag, startPoint x: 948, startPoint y: 614, endPoint x: 955, endPoint y: 619, distance: 8.6
click at [951, 616] on div "Cancel Save" at bounding box center [700, 633] width 620 height 47
click at [425, 625] on button "Cancel" at bounding box center [434, 633] width 55 height 25
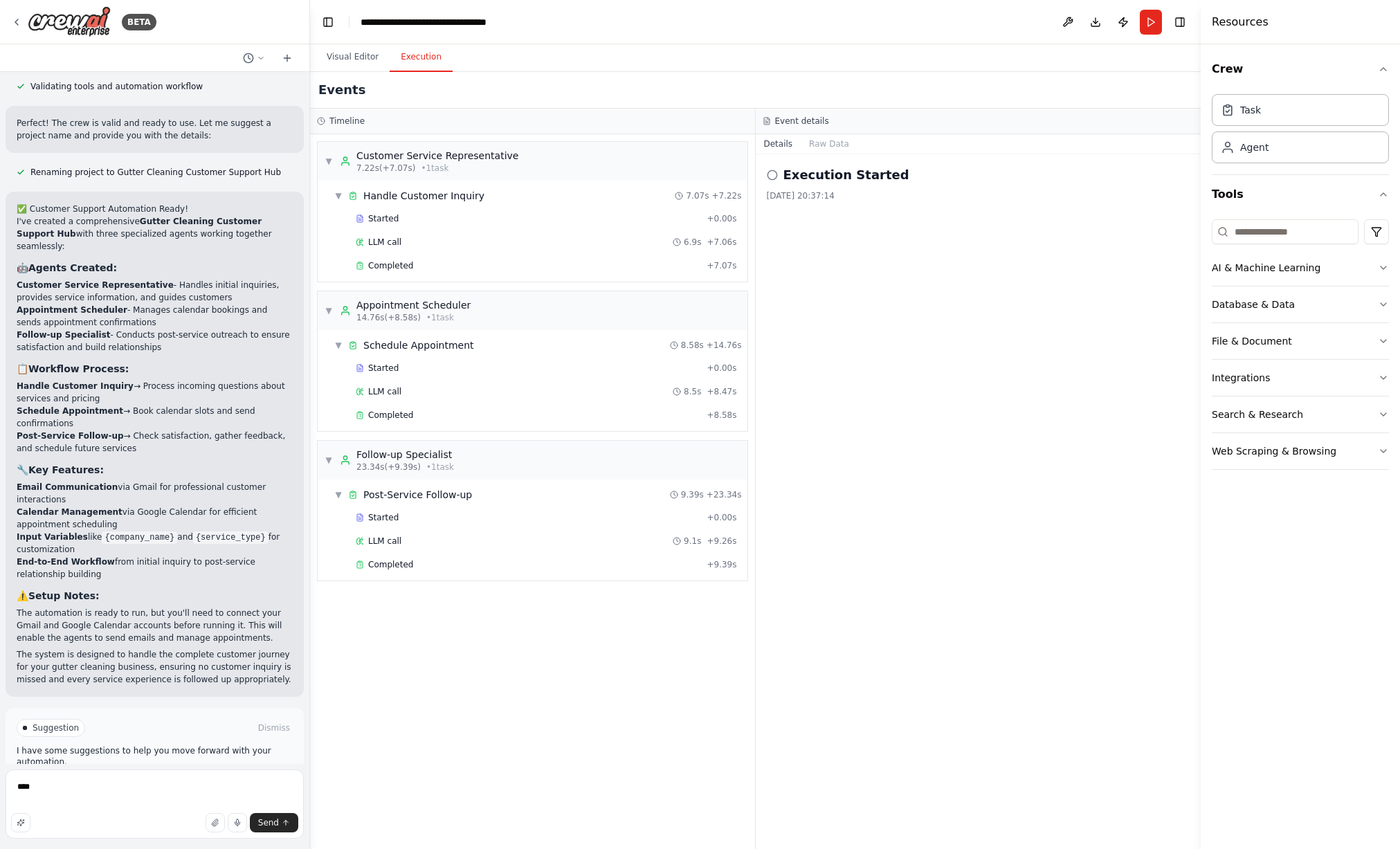
scroll to position [715, 0]
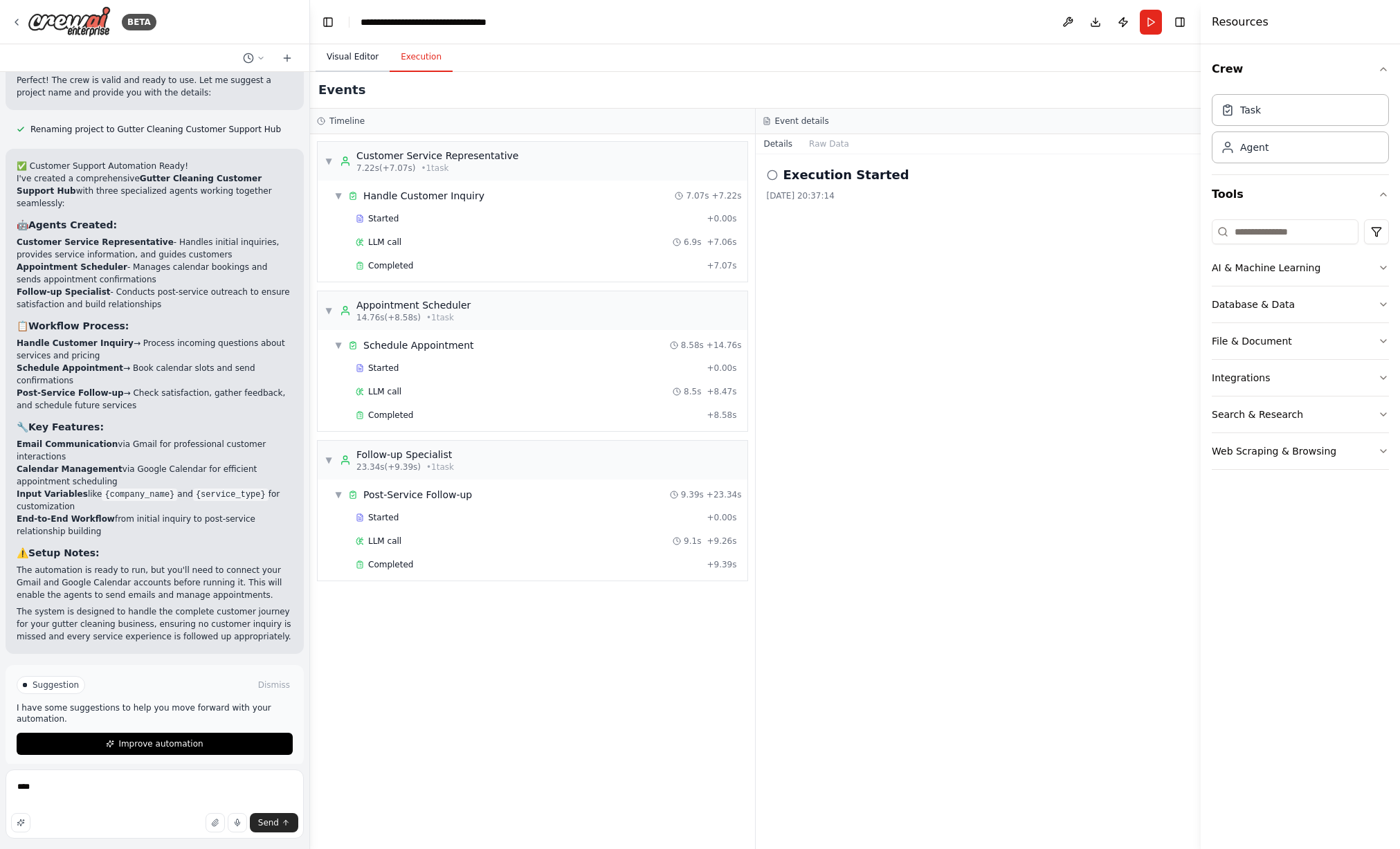
click at [360, 60] on button "Visual Editor" at bounding box center [353, 58] width 74 height 29
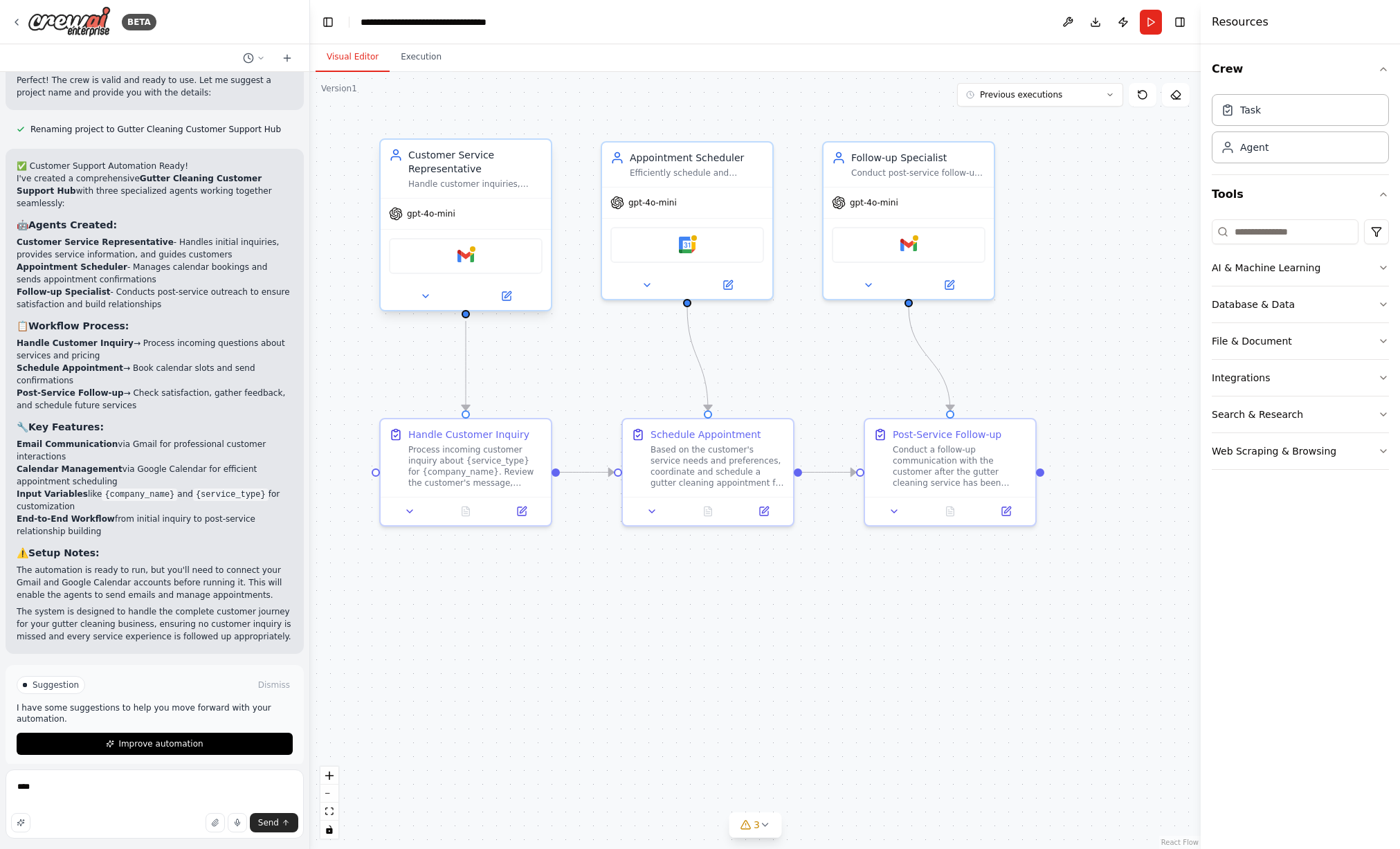
click at [478, 245] on div "Gmail" at bounding box center [466, 256] width 154 height 36
click at [477, 255] on div "Gmail" at bounding box center [466, 256] width 154 height 36
click at [505, 300] on icon at bounding box center [507, 296] width 8 height 8
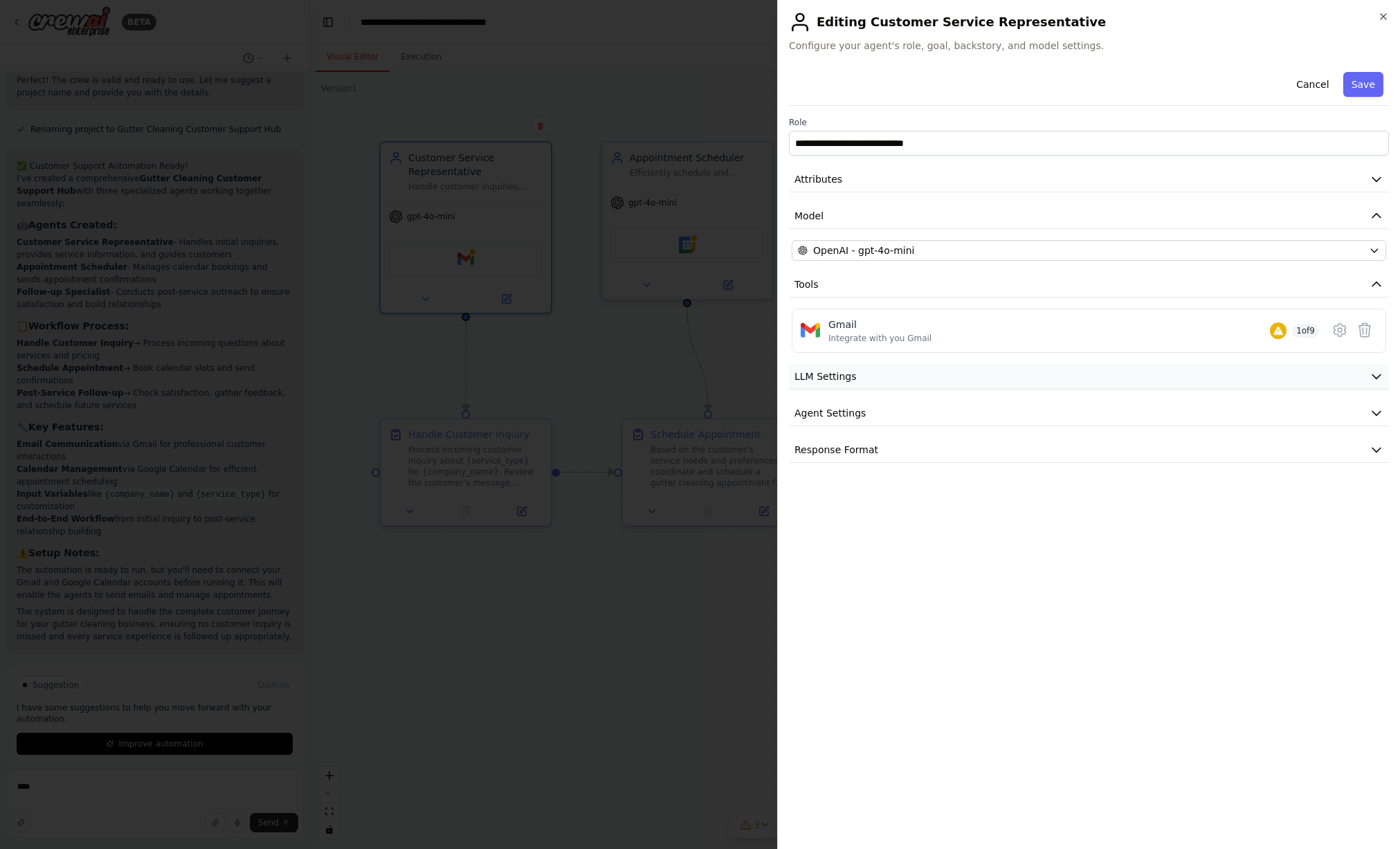
click at [914, 381] on button "LLM Settings" at bounding box center [1089, 377] width 600 height 25
click at [975, 503] on button "Agent Settings" at bounding box center [1089, 512] width 600 height 25
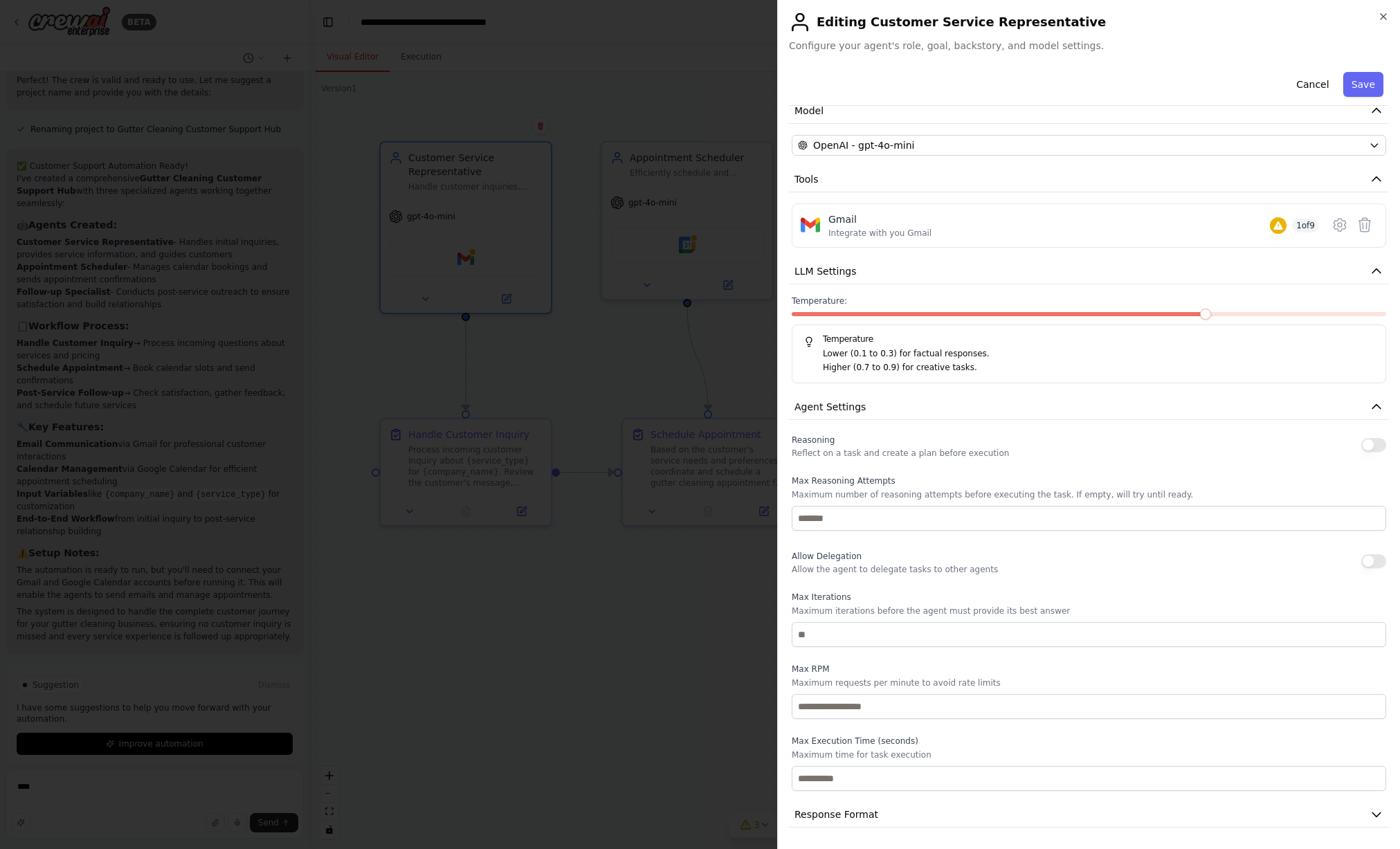
scroll to position [0, 0]
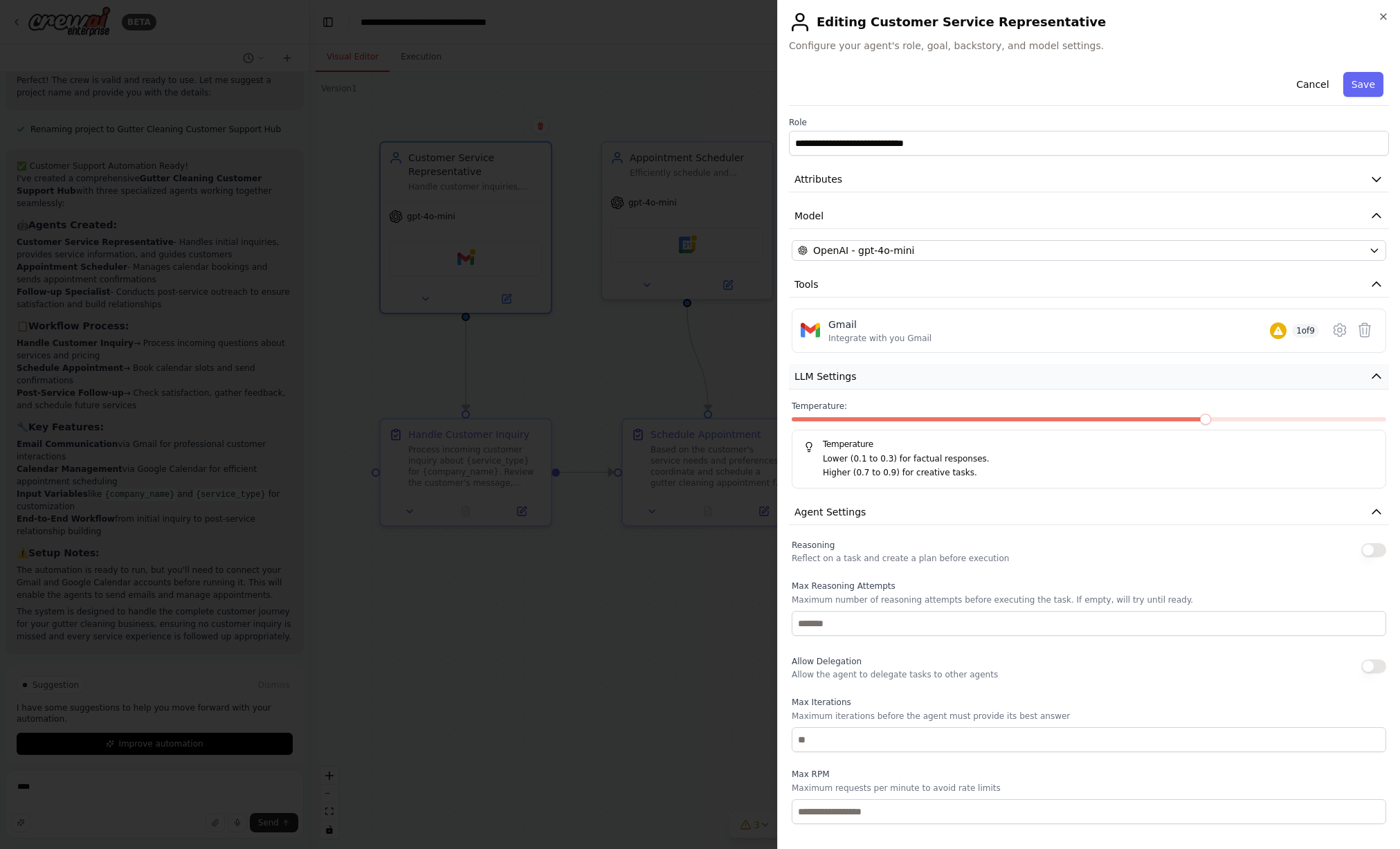
click at [1370, 378] on icon "button" at bounding box center [1376, 377] width 14 height 14
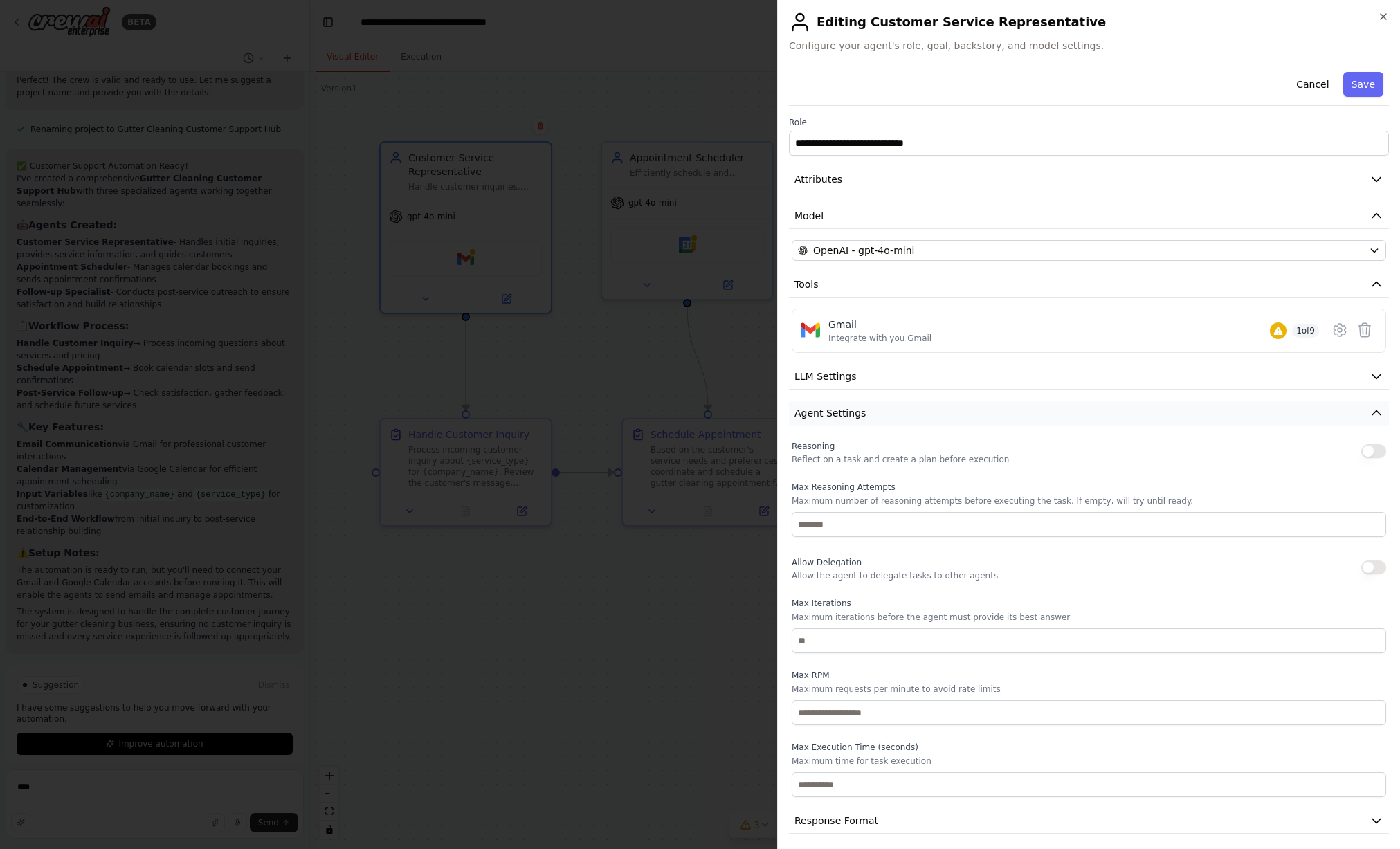
click at [1370, 405] on button "Agent Settings" at bounding box center [1089, 414] width 600 height 25
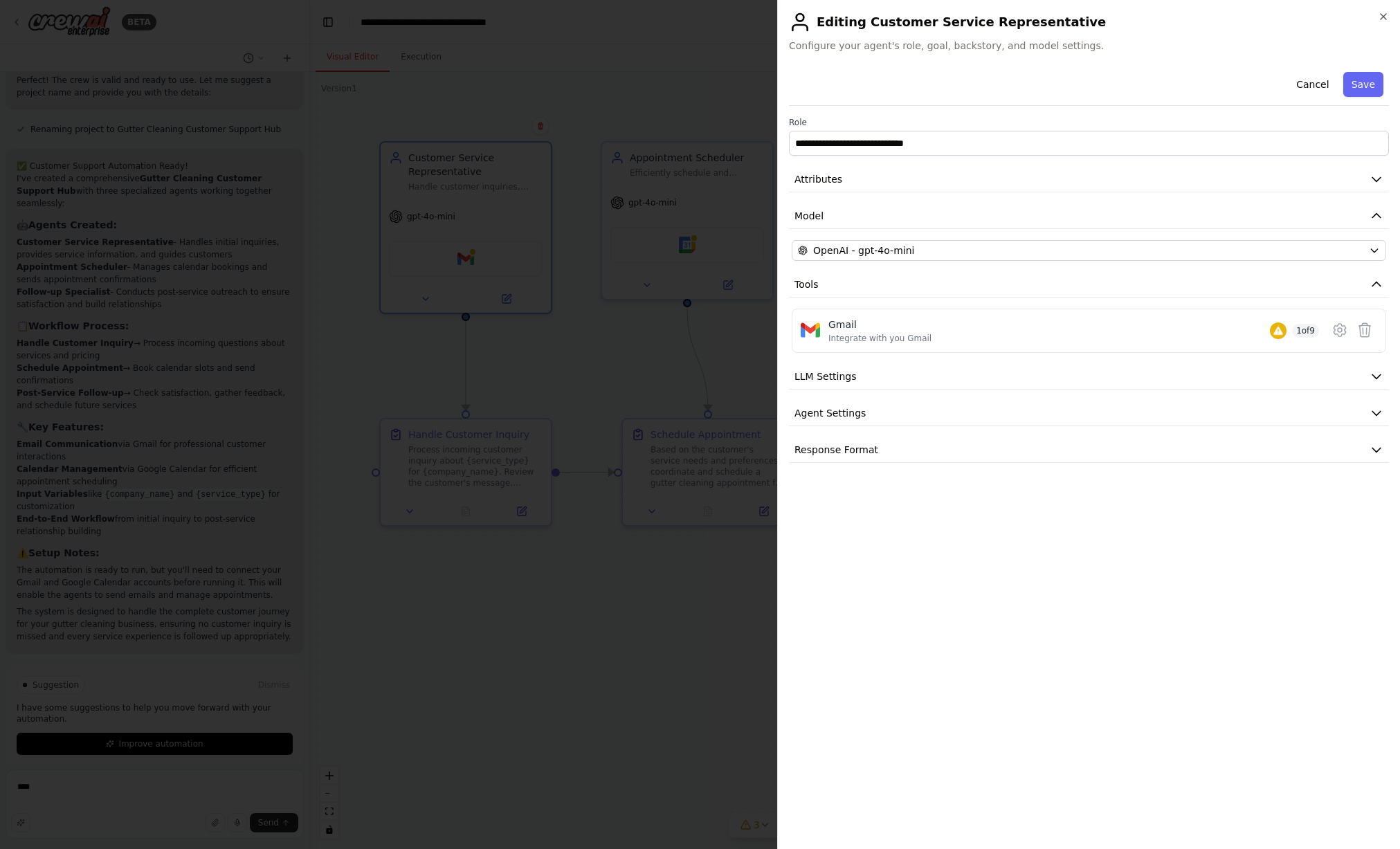
click at [1320, 434] on div "**********" at bounding box center [1089, 265] width 600 height 397
click at [1343, 438] on button "Response Format" at bounding box center [1089, 450] width 600 height 25
click at [1061, 324] on div "Gmail Integrate with you Gmail 1 of 9" at bounding box center [1074, 330] width 491 height 26
click at [1266, 328] on div "Gmail Integrate with you Gmail 1 of 9" at bounding box center [1074, 330] width 491 height 26
click at [1296, 389] on button "LLM Settings" at bounding box center [1089, 377] width 600 height 25
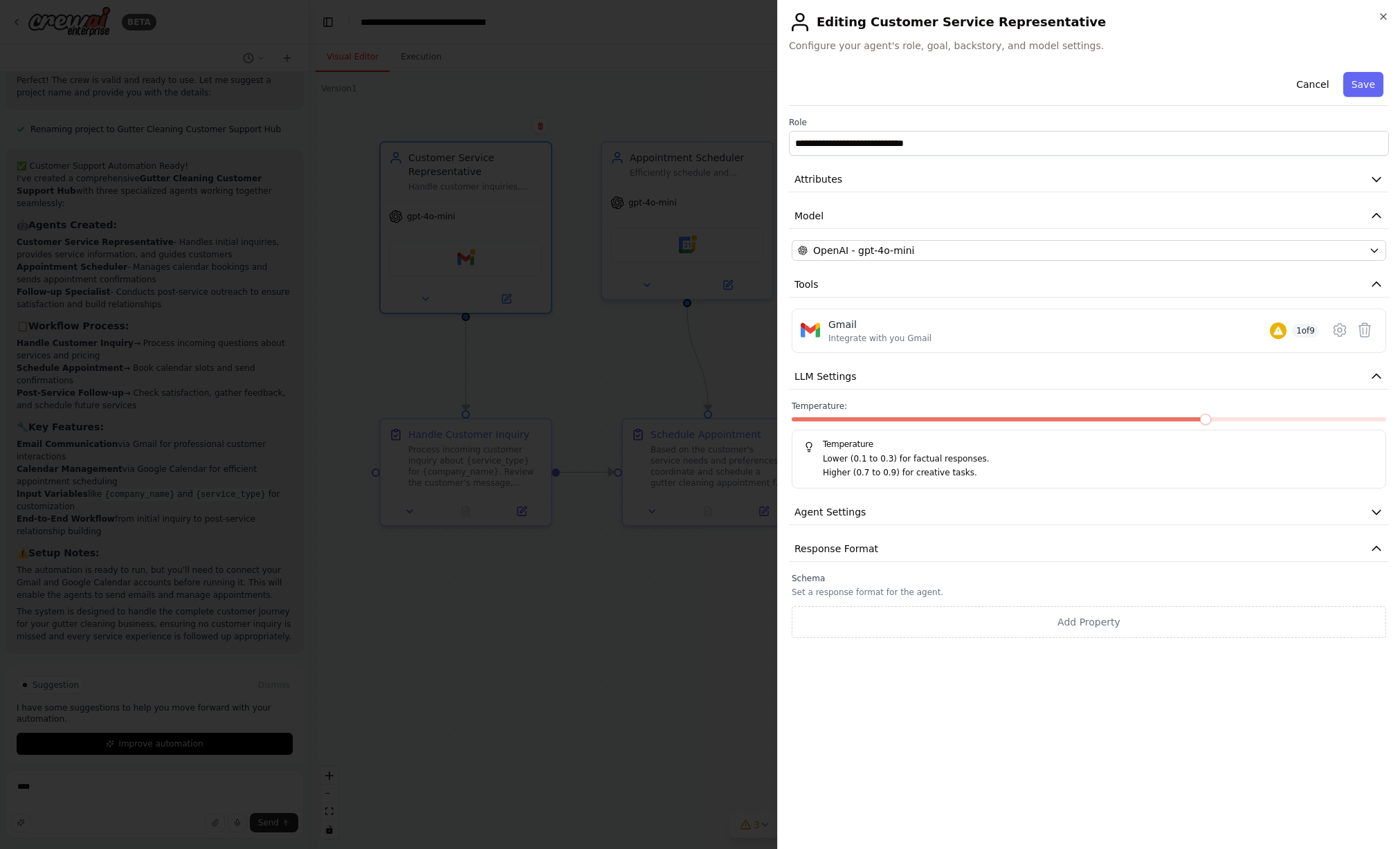
click at [1378, 25] on h2 "Editing Customer Service Representative" at bounding box center [1089, 22] width 600 height 22
click at [1379, 22] on h2 "Editing Customer Service Representative" at bounding box center [1089, 22] width 600 height 22
click at [1383, 14] on icon "button" at bounding box center [1383, 16] width 11 height 11
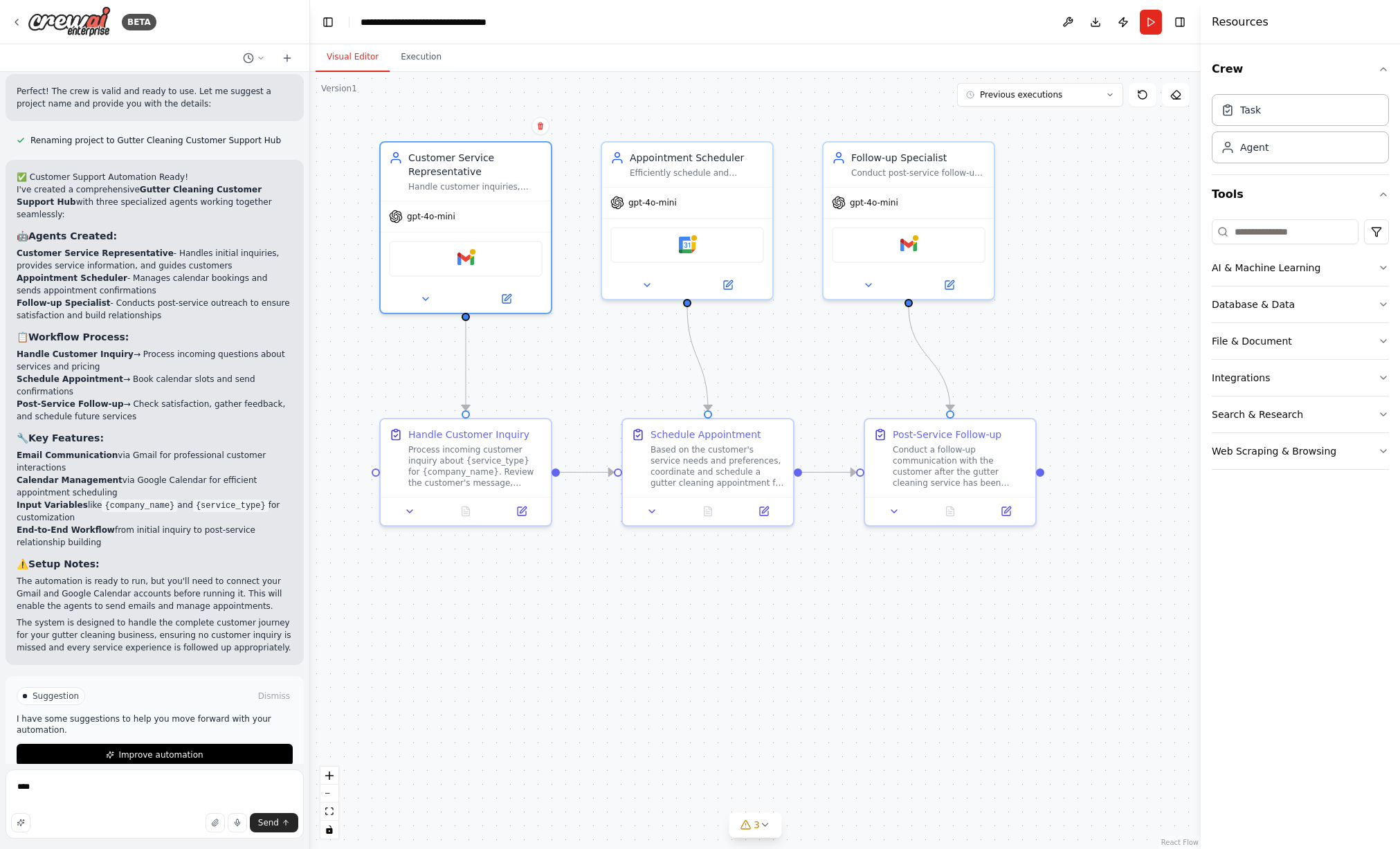
scroll to position [715, 0]
